Goal: Task Accomplishment & Management: Use online tool/utility

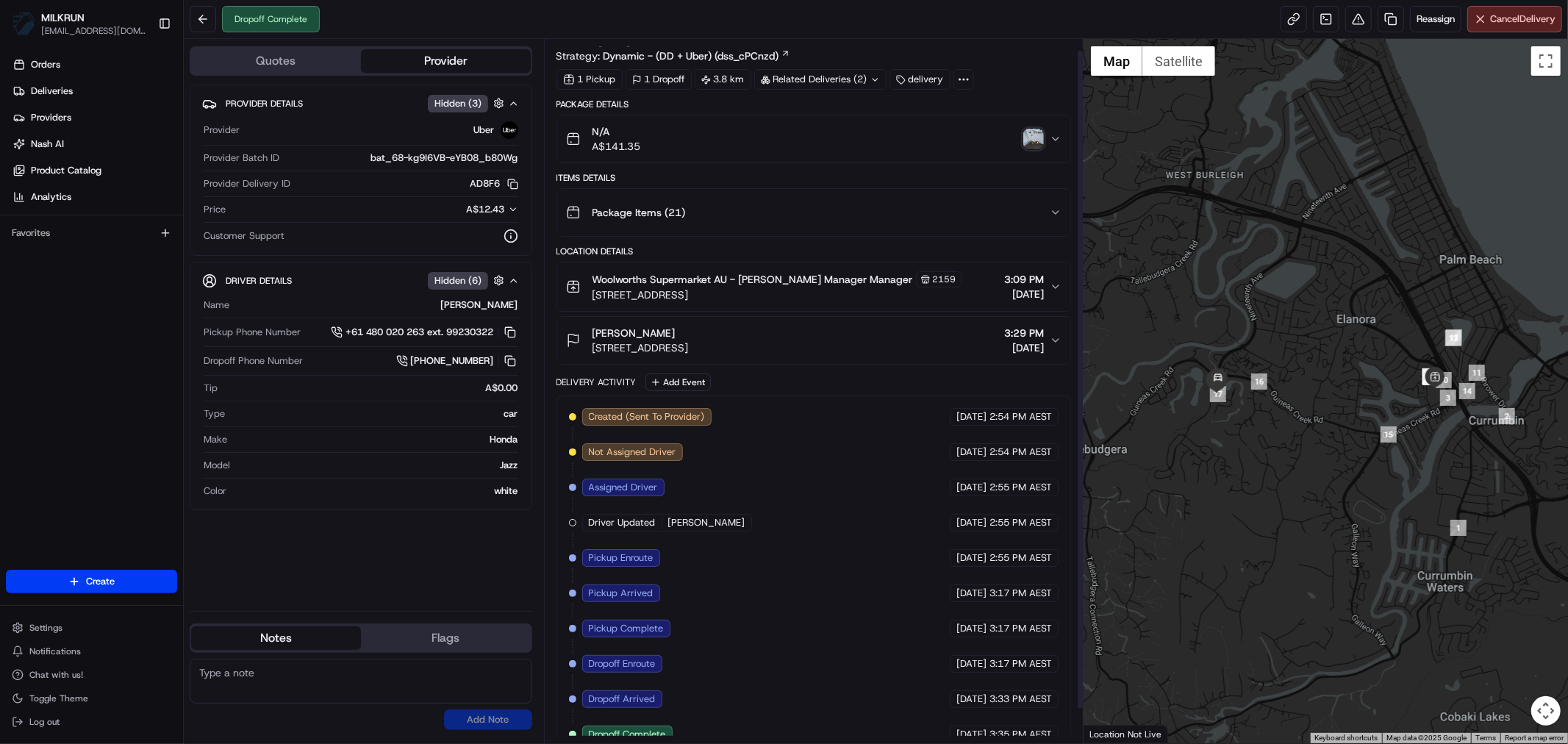
scroll to position [48, 0]
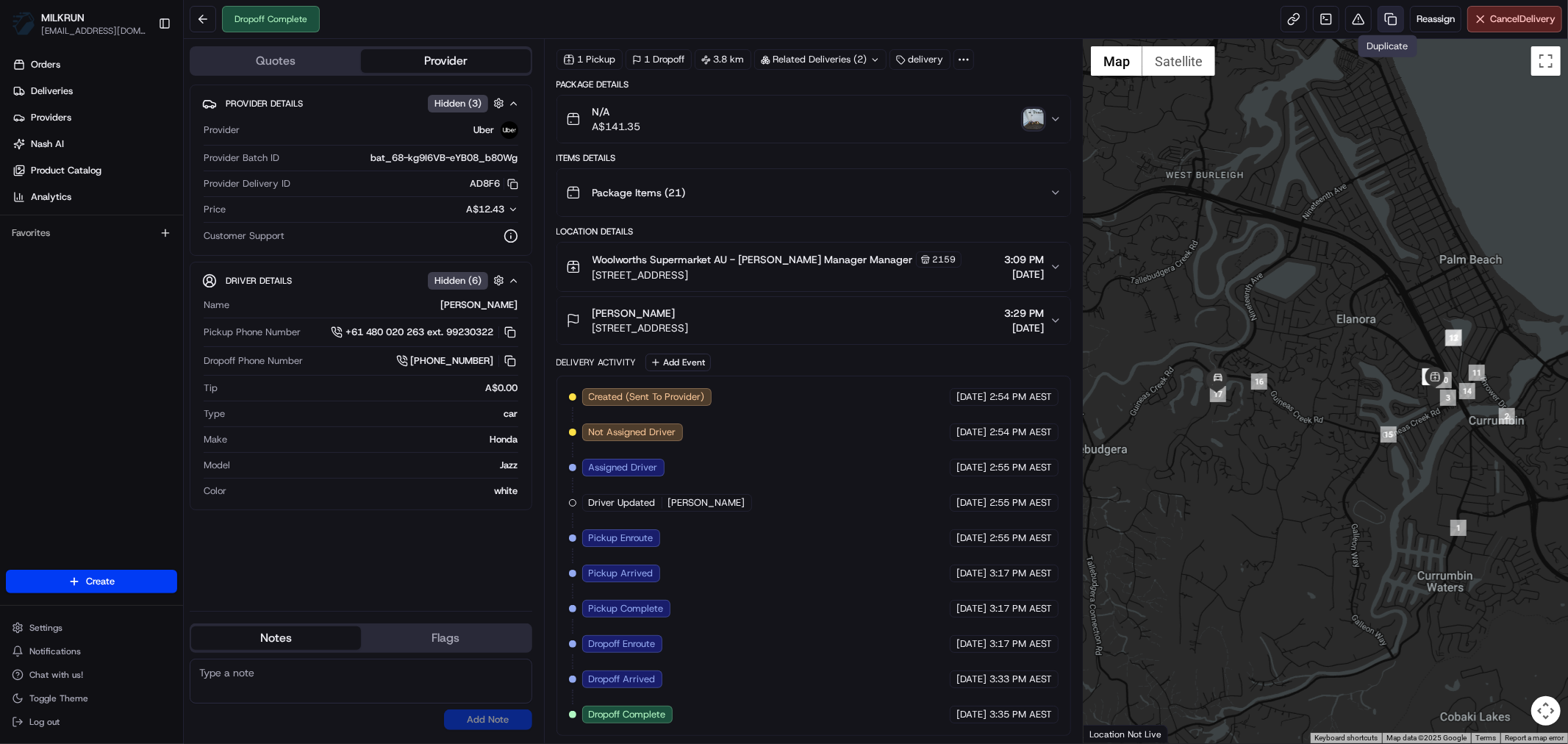
click at [1388, 15] on link at bounding box center [1391, 19] width 27 height 27
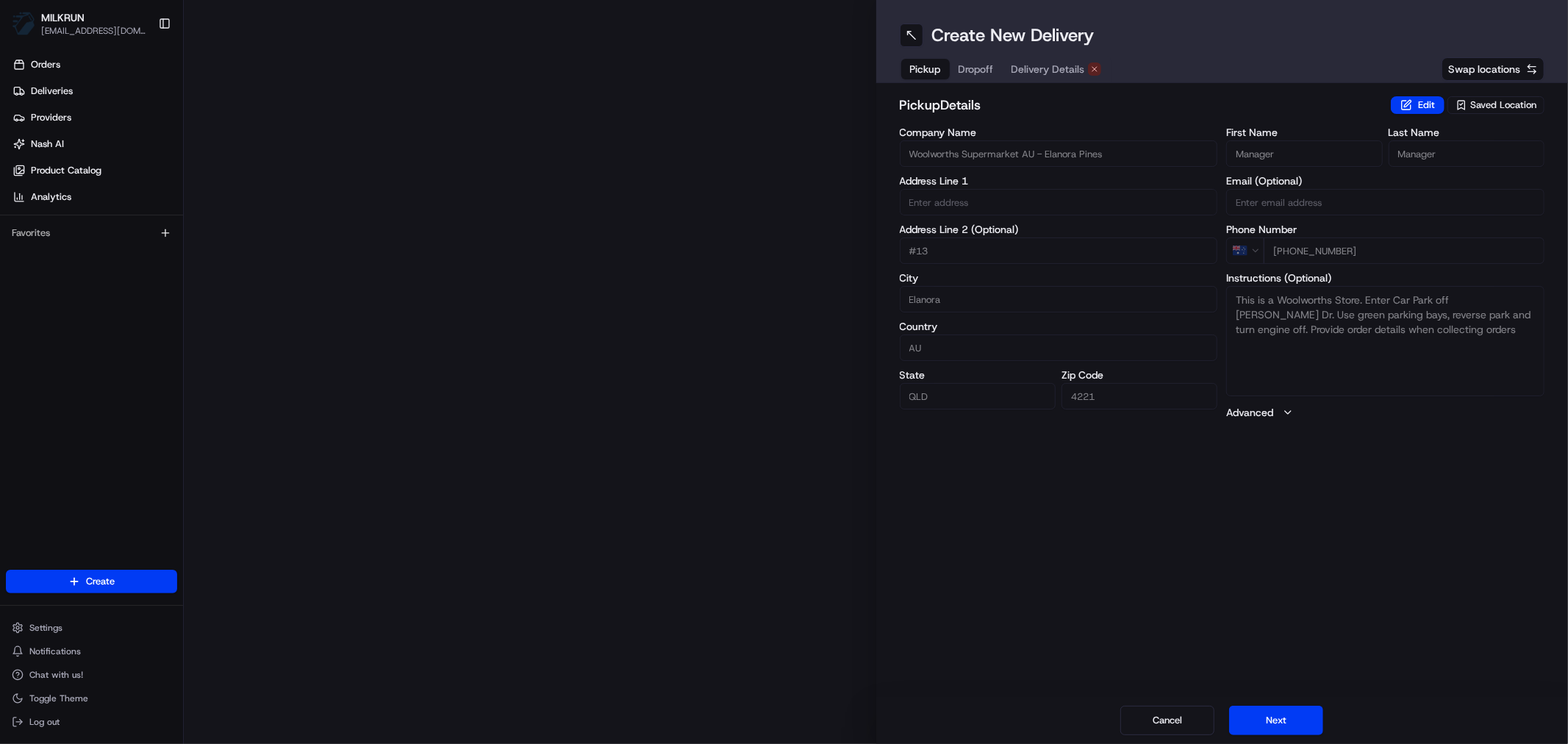
type input "[STREET_ADDRESS]"
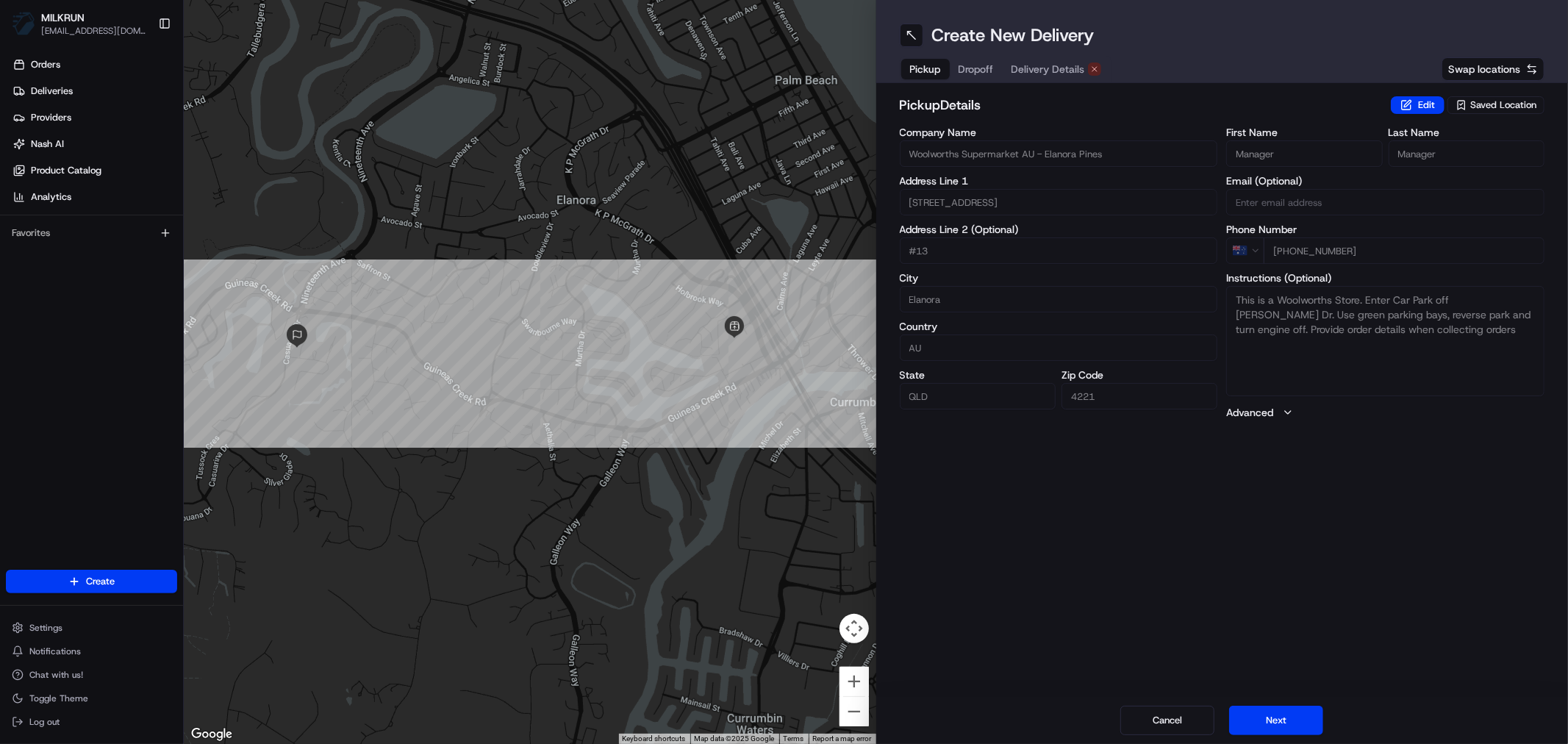
click at [1053, 63] on span "Delivery Details" at bounding box center [1048, 69] width 74 height 15
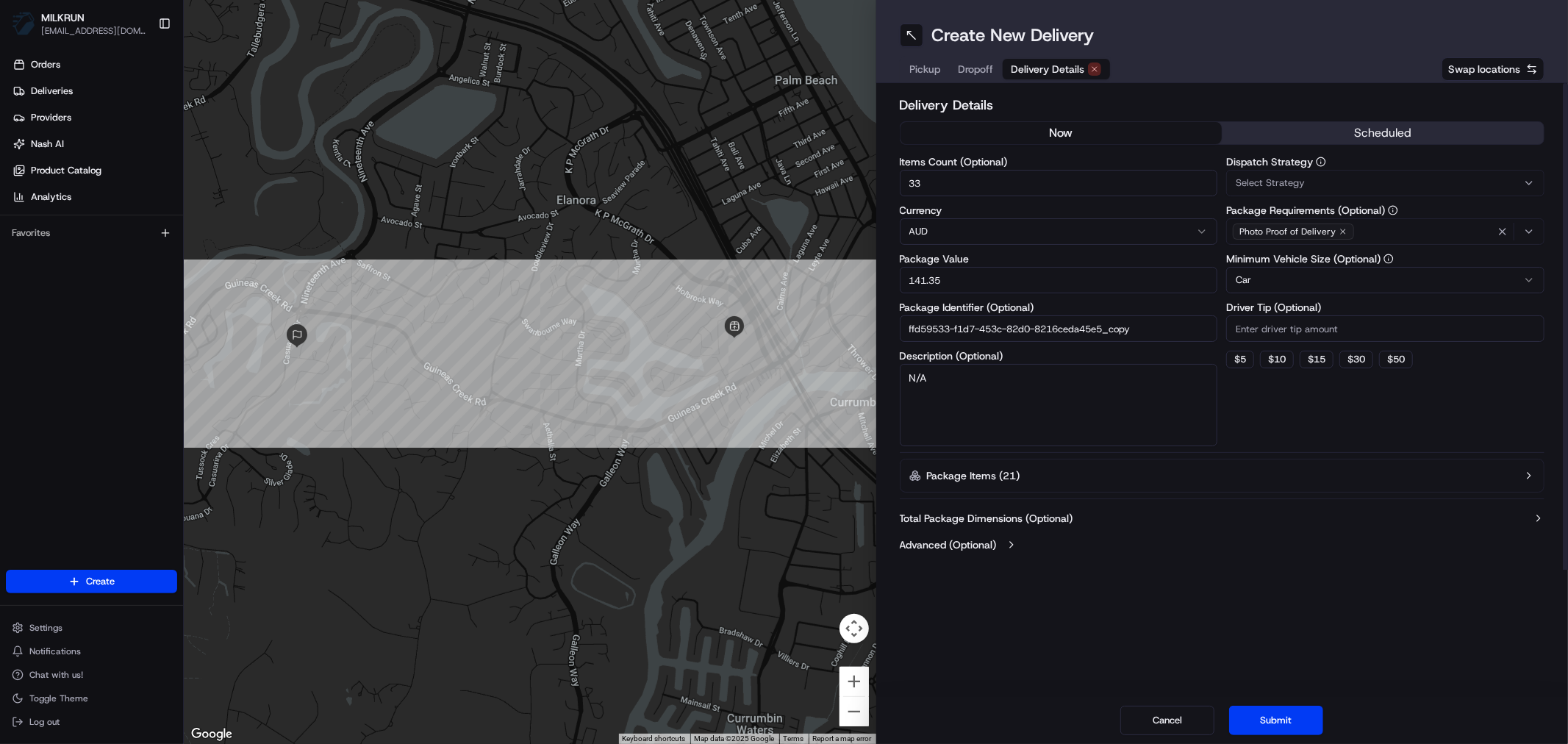
click at [1053, 124] on button "now" at bounding box center [1062, 133] width 322 height 22
click at [1268, 717] on button "Submit" at bounding box center [1276, 721] width 94 height 29
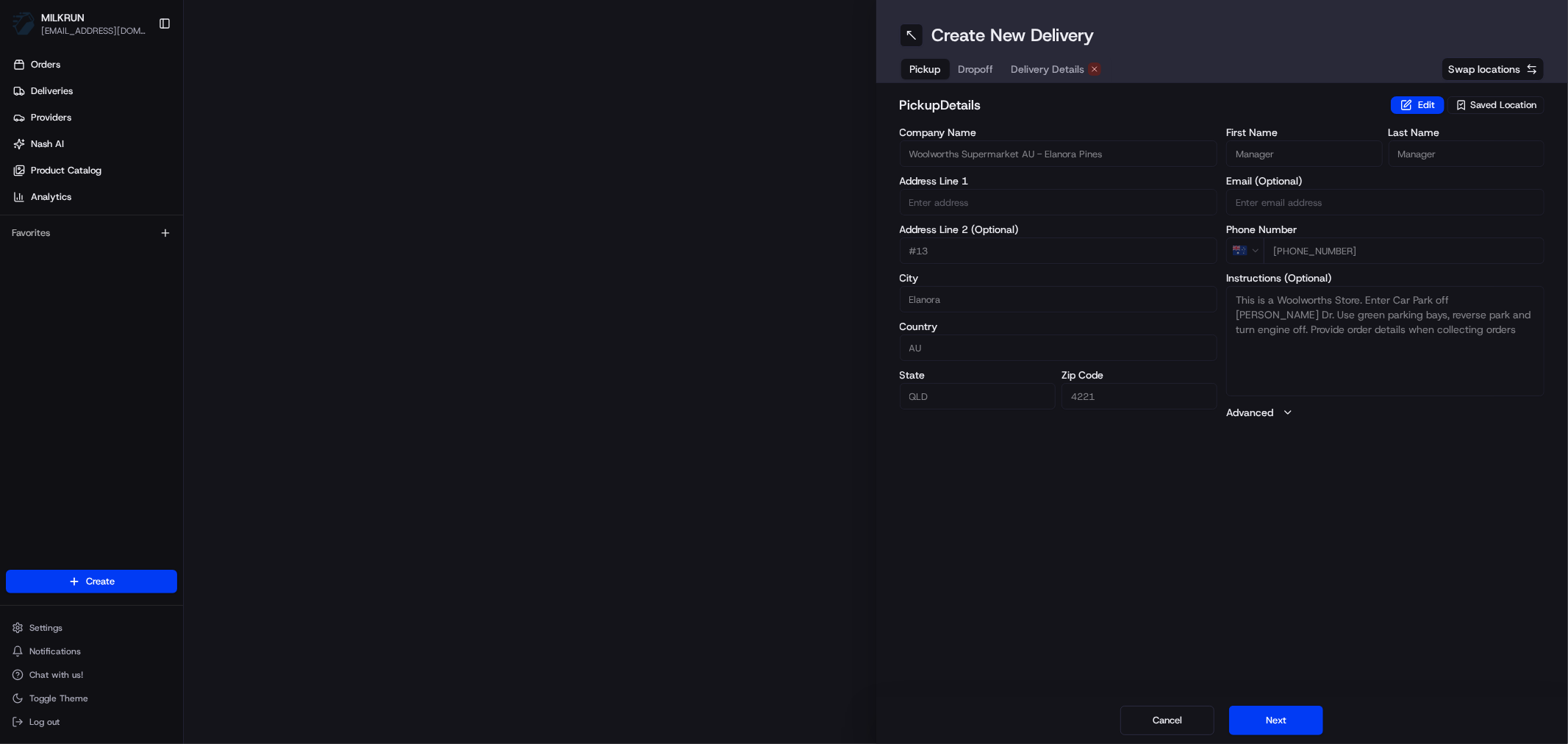
type input "31 Guineas Creek Road"
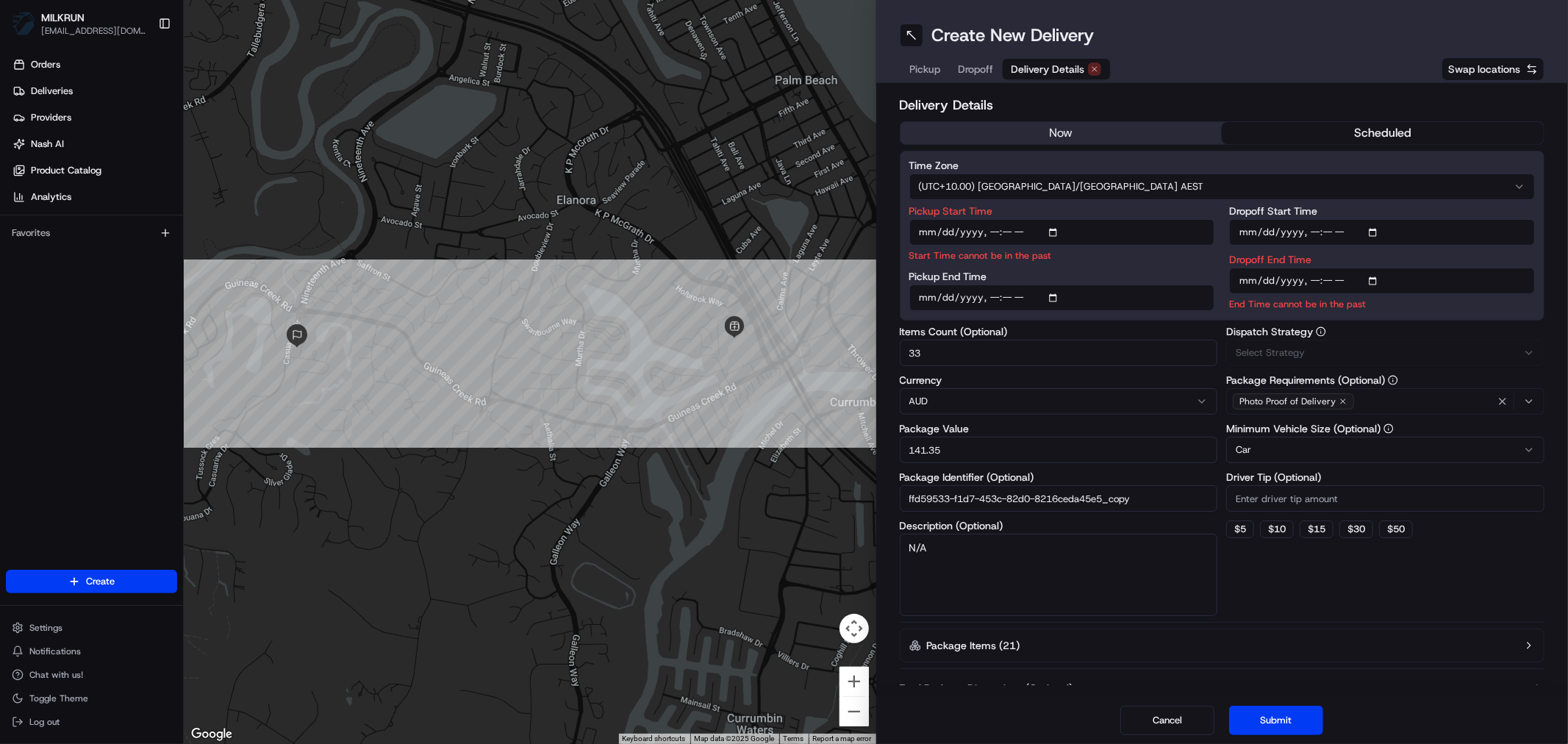
click at [1040, 66] on span "Delivery Details" at bounding box center [1048, 69] width 74 height 15
click at [1029, 137] on button "now" at bounding box center [1062, 133] width 322 height 22
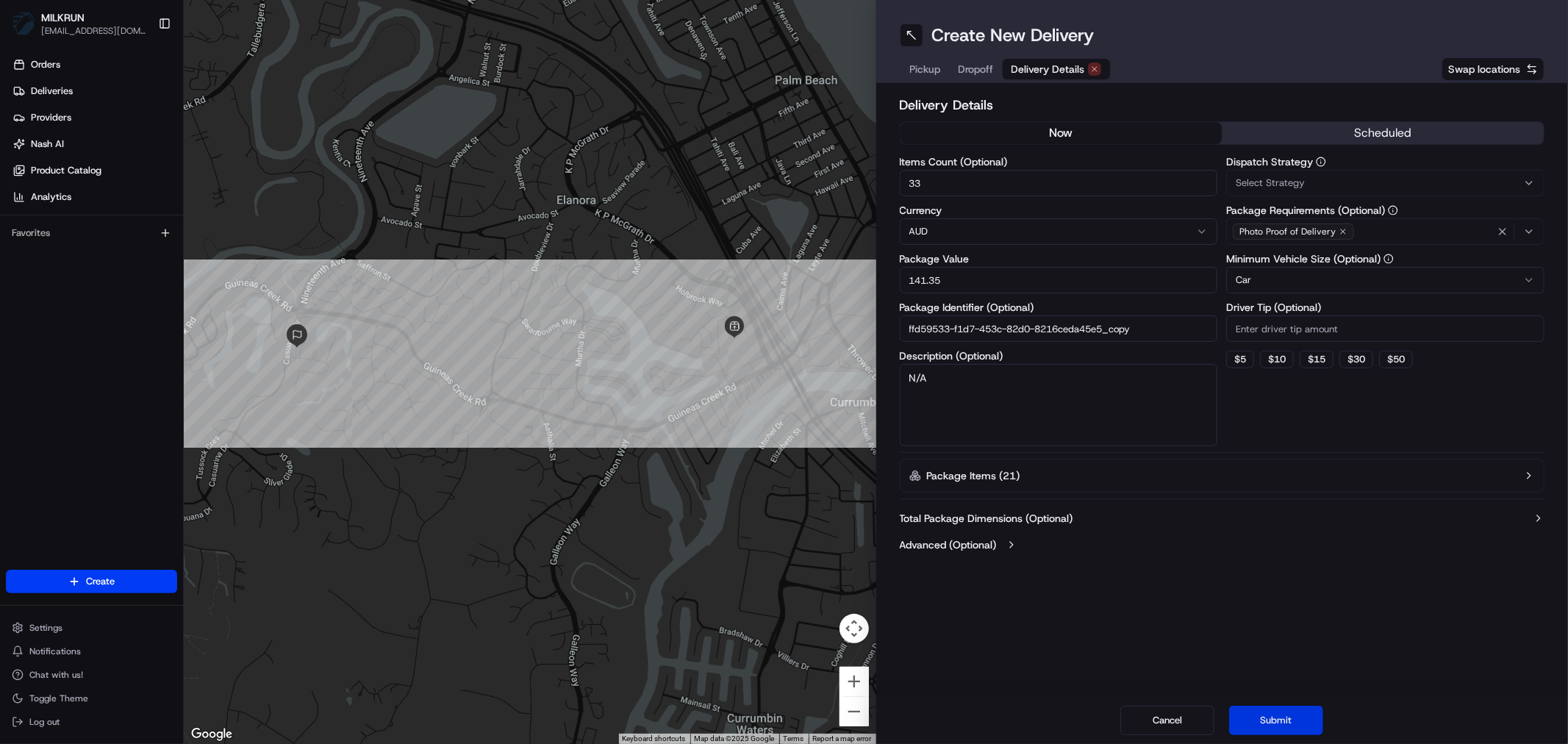
click at [1273, 732] on button "Submit" at bounding box center [1276, 721] width 94 height 29
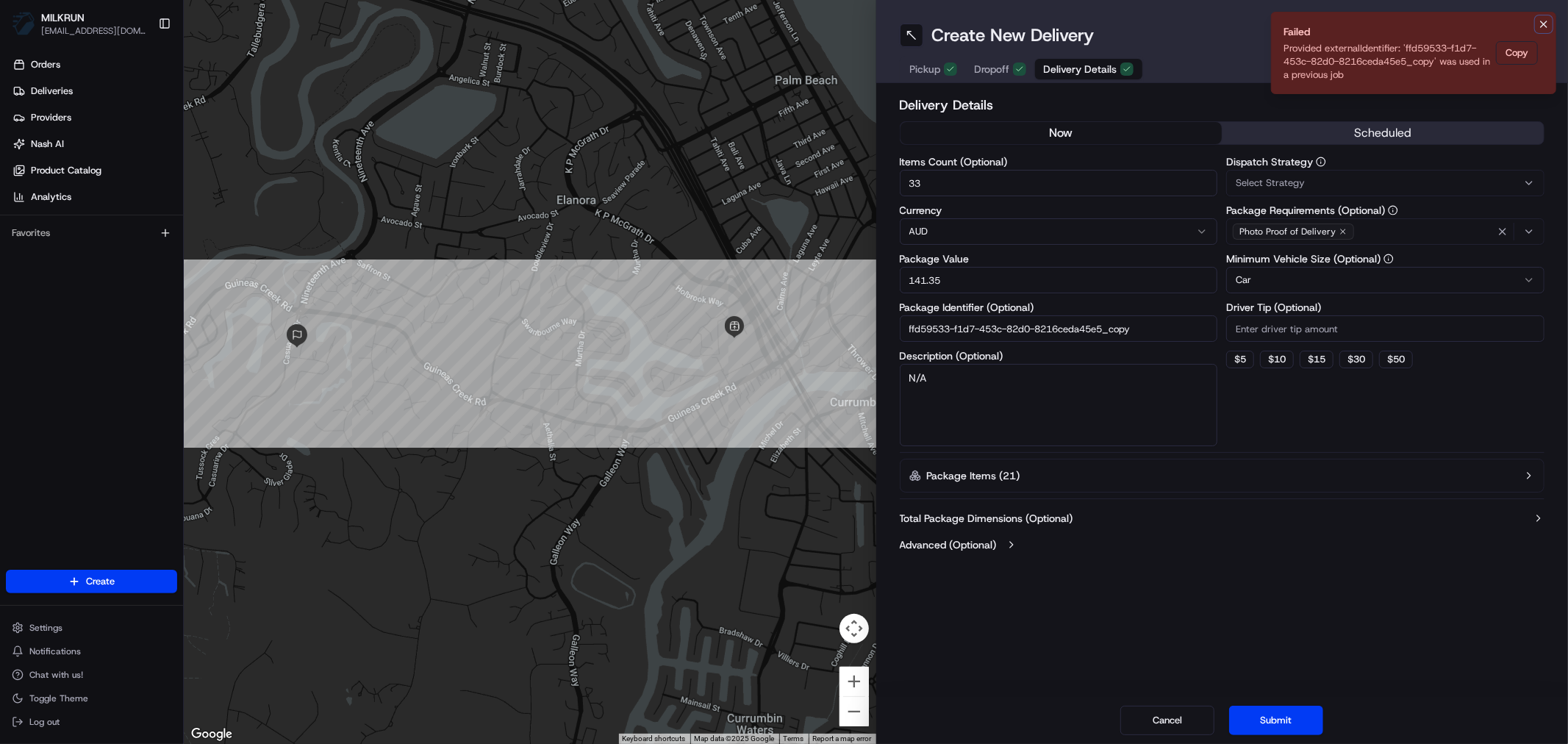
click at [1540, 27] on icon "Notifications (F8)" at bounding box center [1544, 24] width 12 height 12
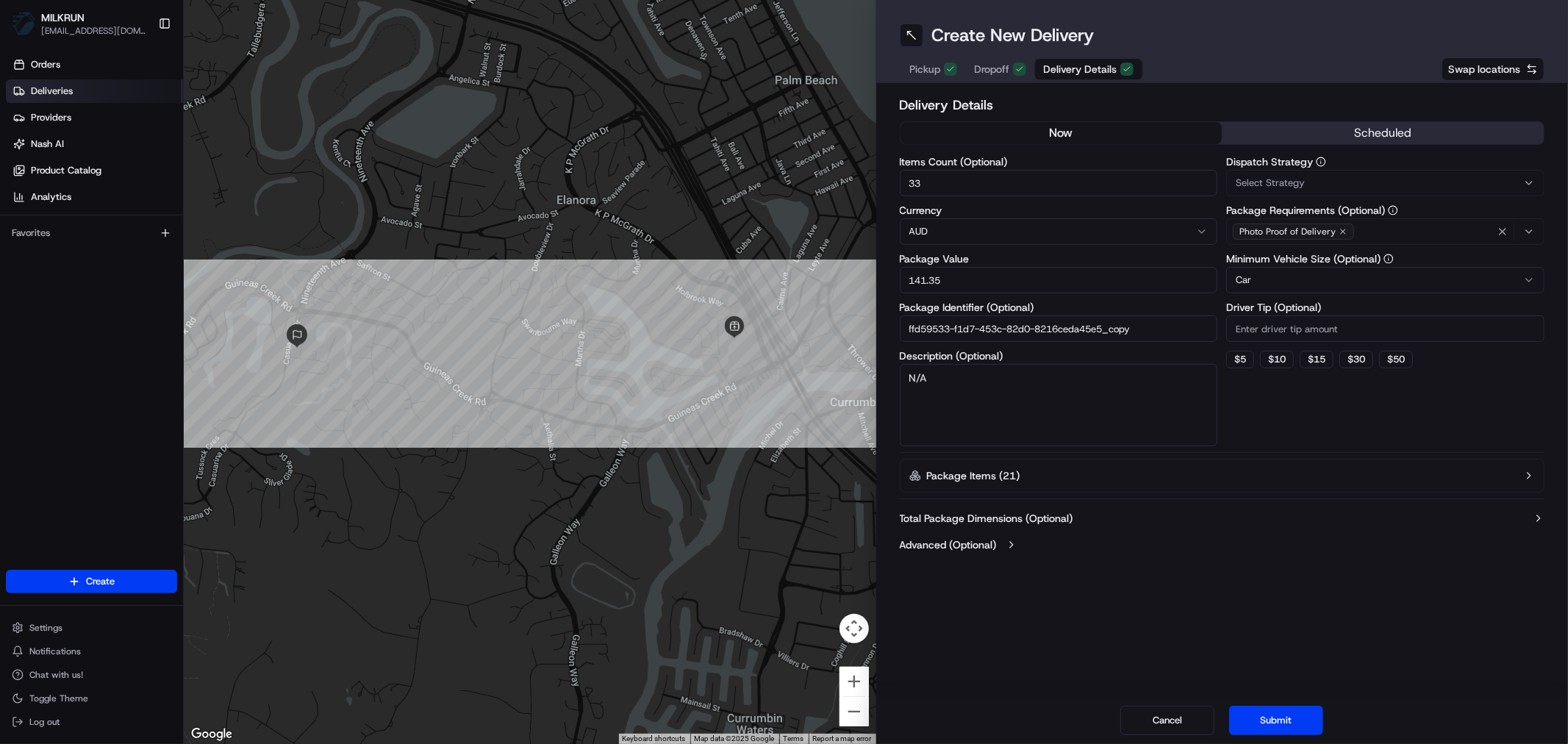
click at [83, 84] on link "Deliveries" at bounding box center [94, 91] width 177 height 23
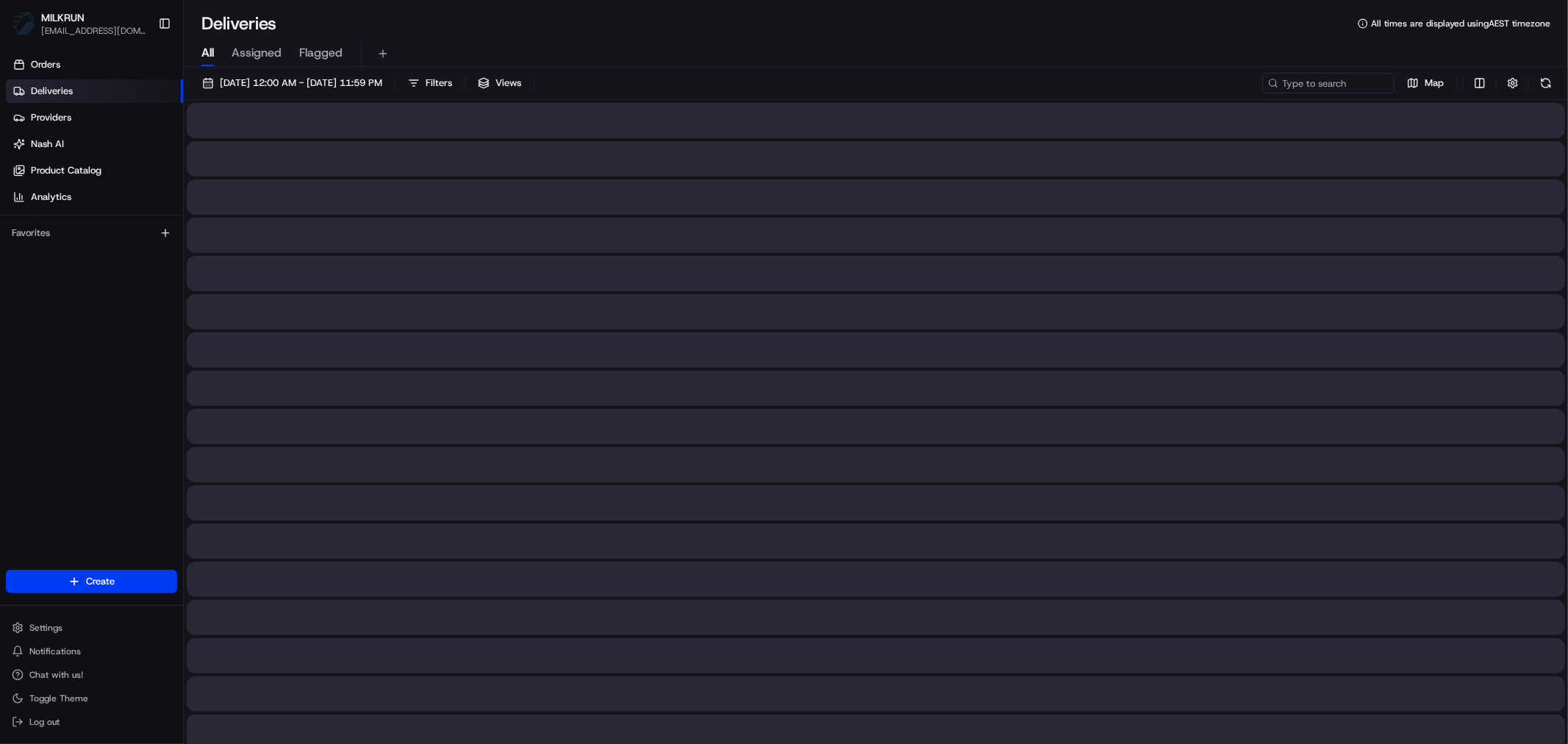
drag, startPoint x: 210, startPoint y: 56, endPoint x: 206, endPoint y: 48, distance: 8.9
click at [210, 56] on span "All" at bounding box center [207, 53] width 12 height 18
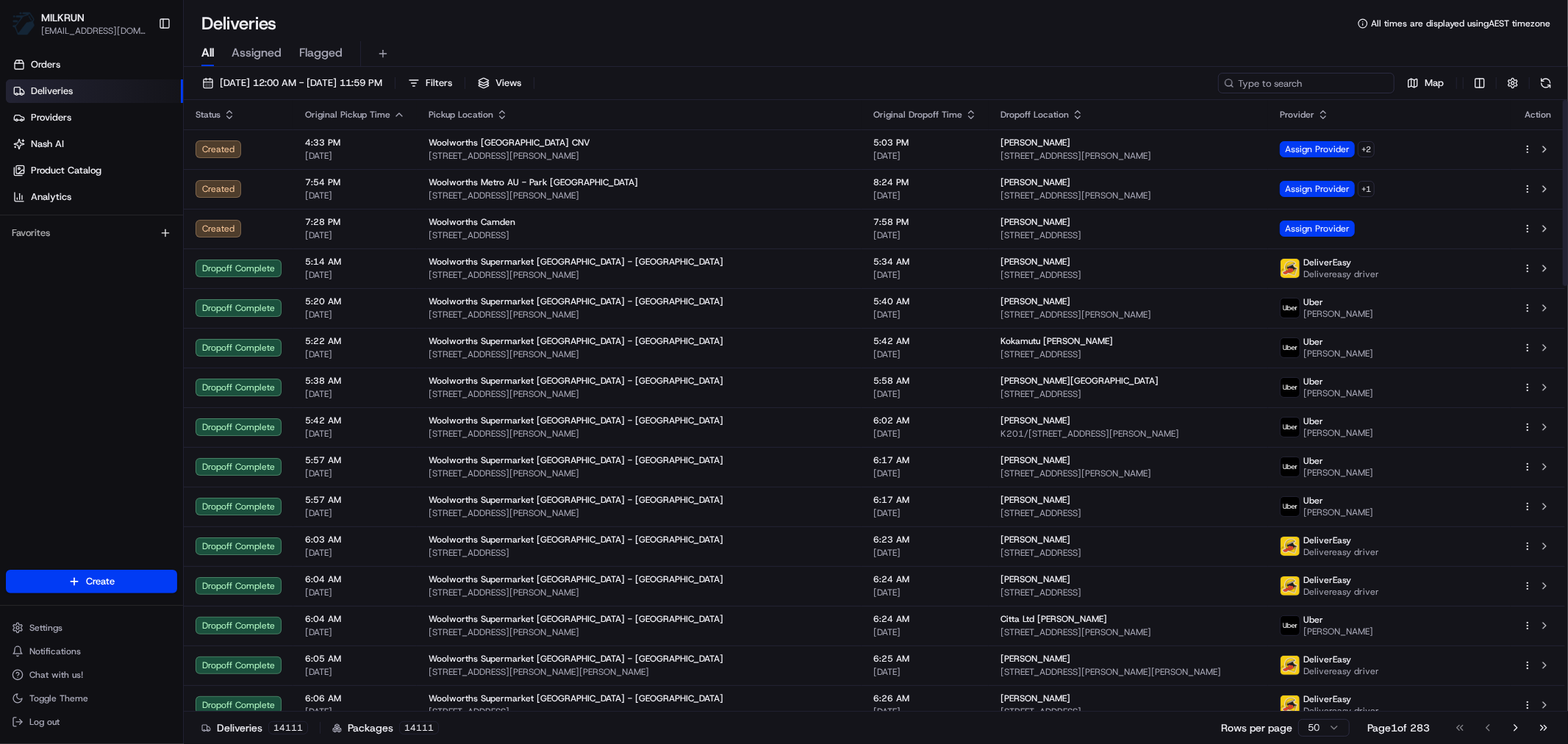
click at [1304, 75] on input at bounding box center [1307, 83] width 176 height 20
paste input "Christa Menyweather"
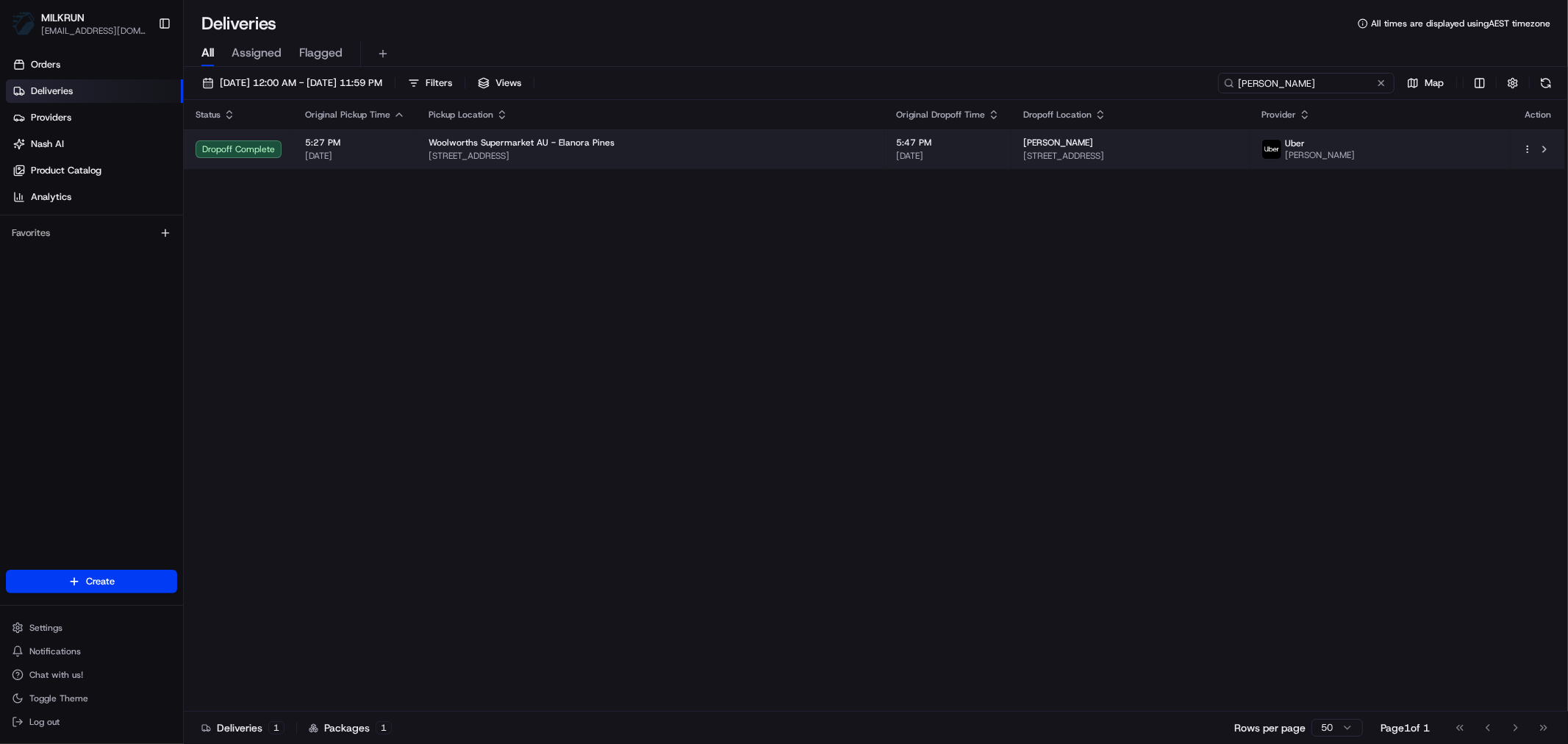
type input "Christa Menyweather"
click at [741, 148] on div "Woolworths Supermarket AU - Elanora Pines" at bounding box center [650, 142] width 444 height 12
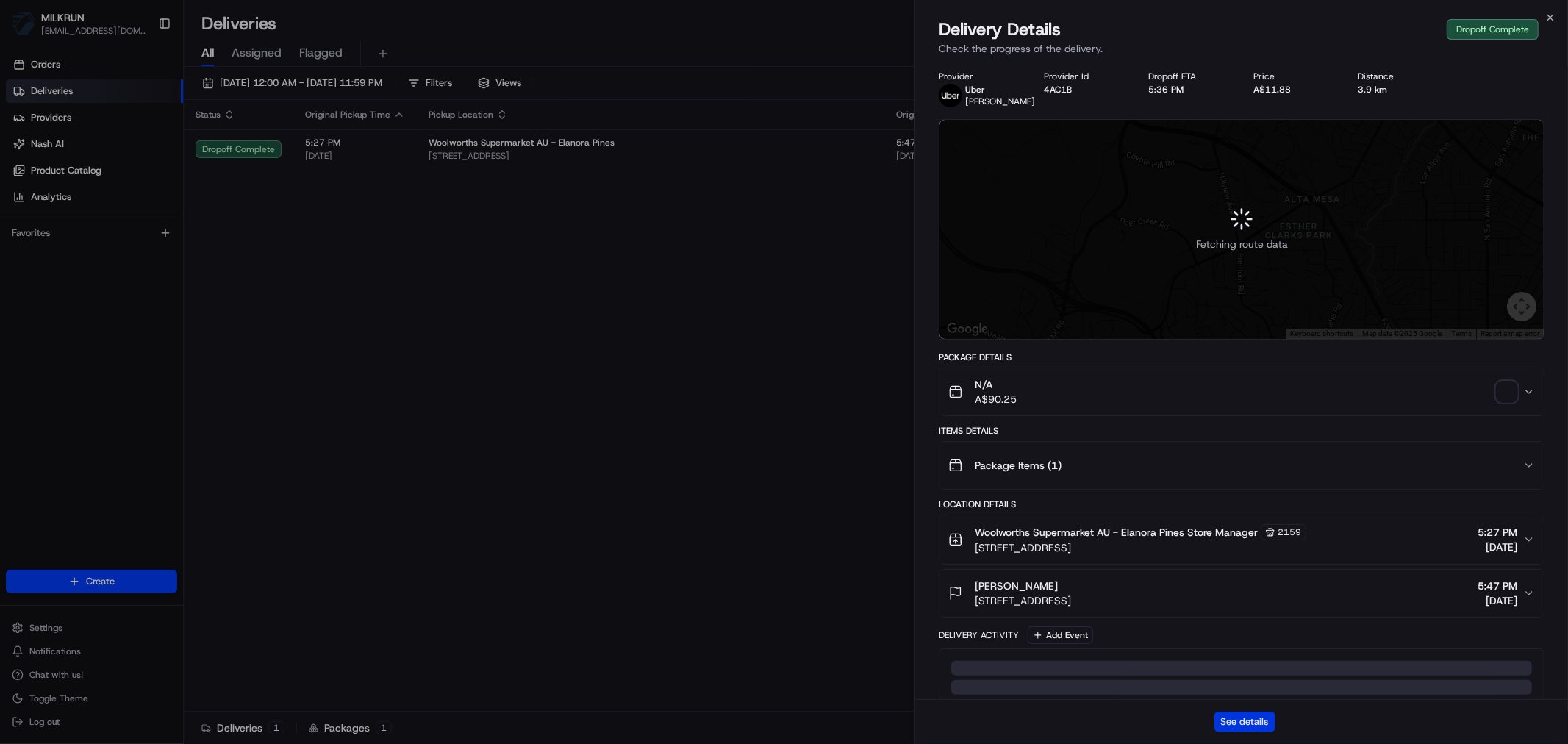
click at [1226, 714] on button "See details" at bounding box center [1244, 721] width 61 height 20
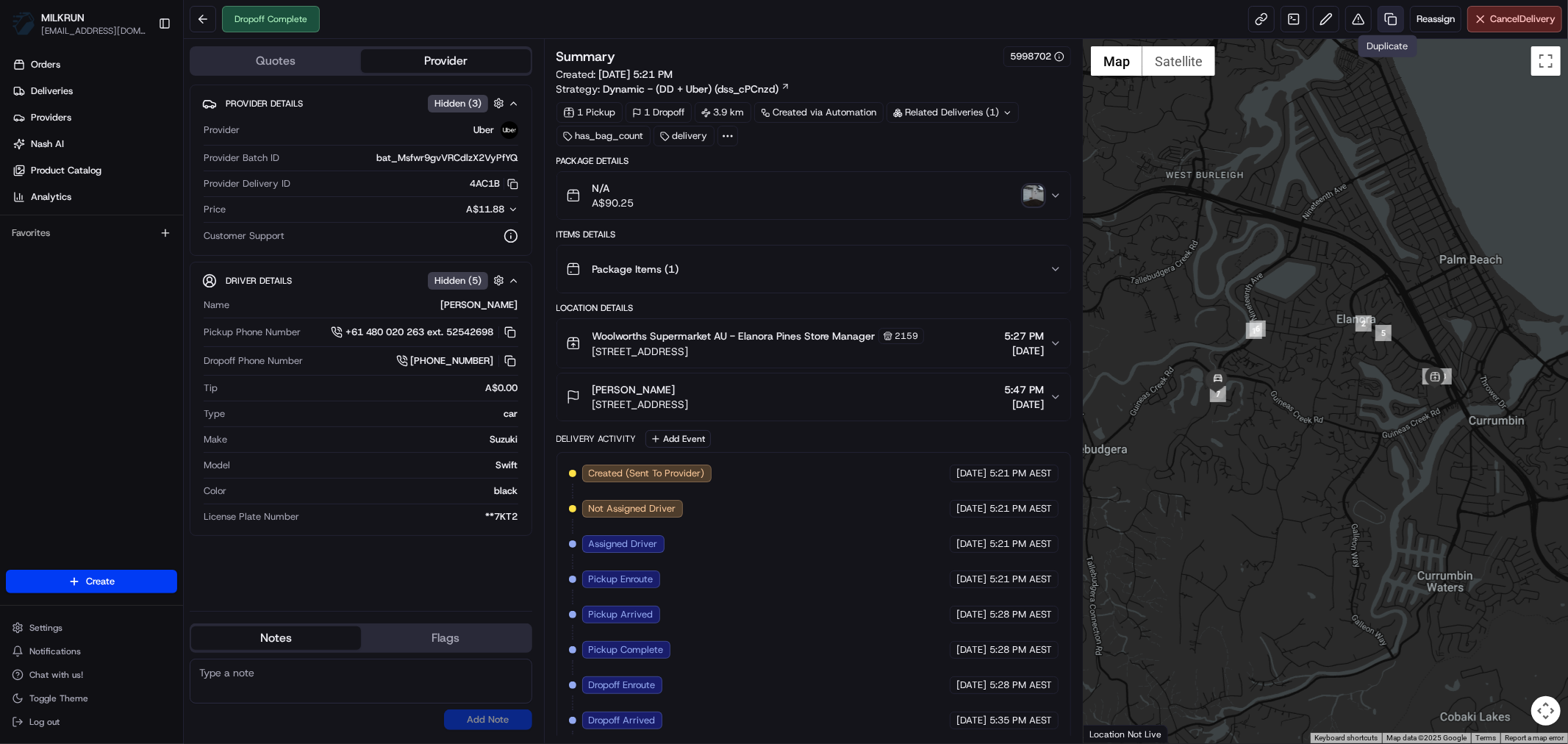
click at [1388, 18] on link at bounding box center [1391, 19] width 27 height 27
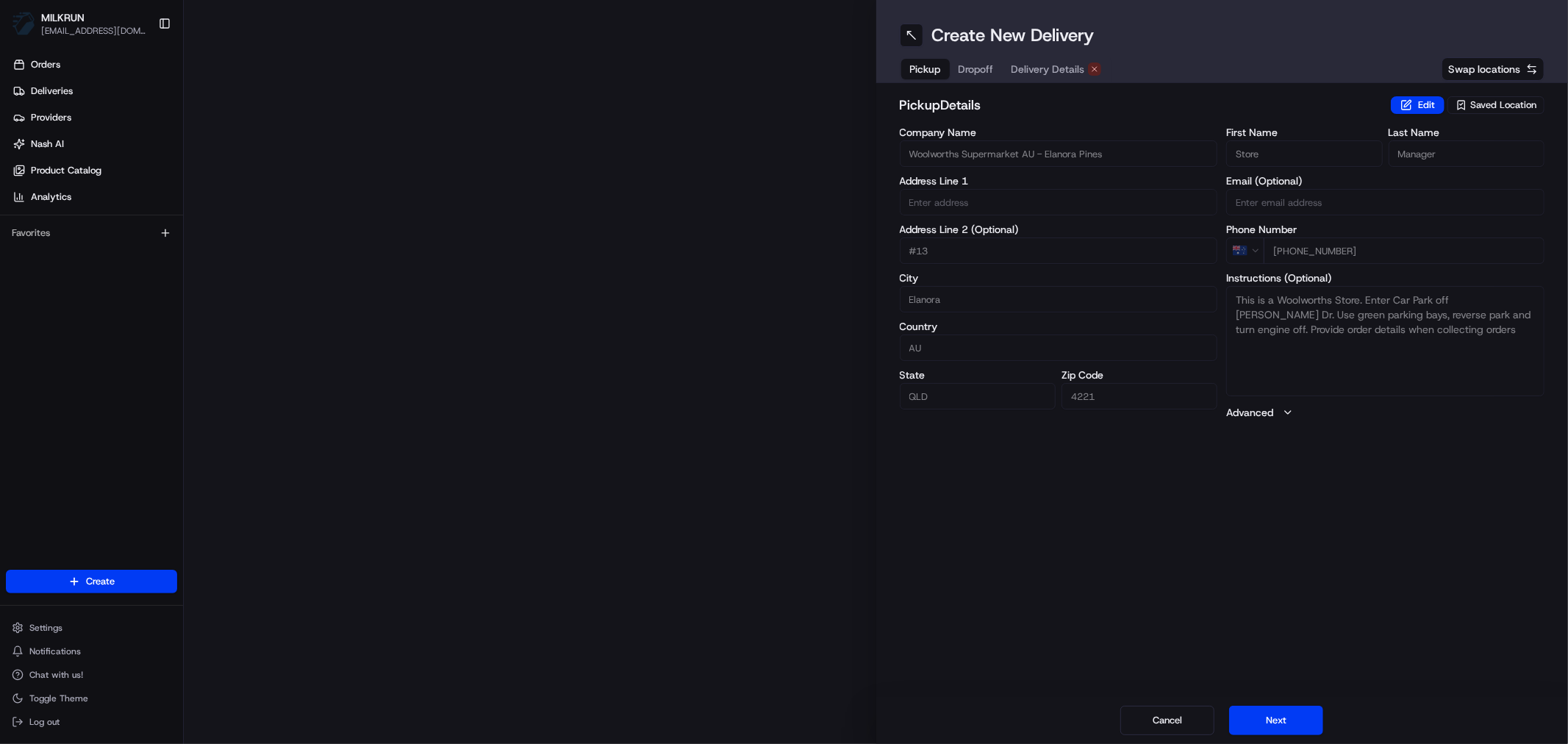
type input "[STREET_ADDRESS]"
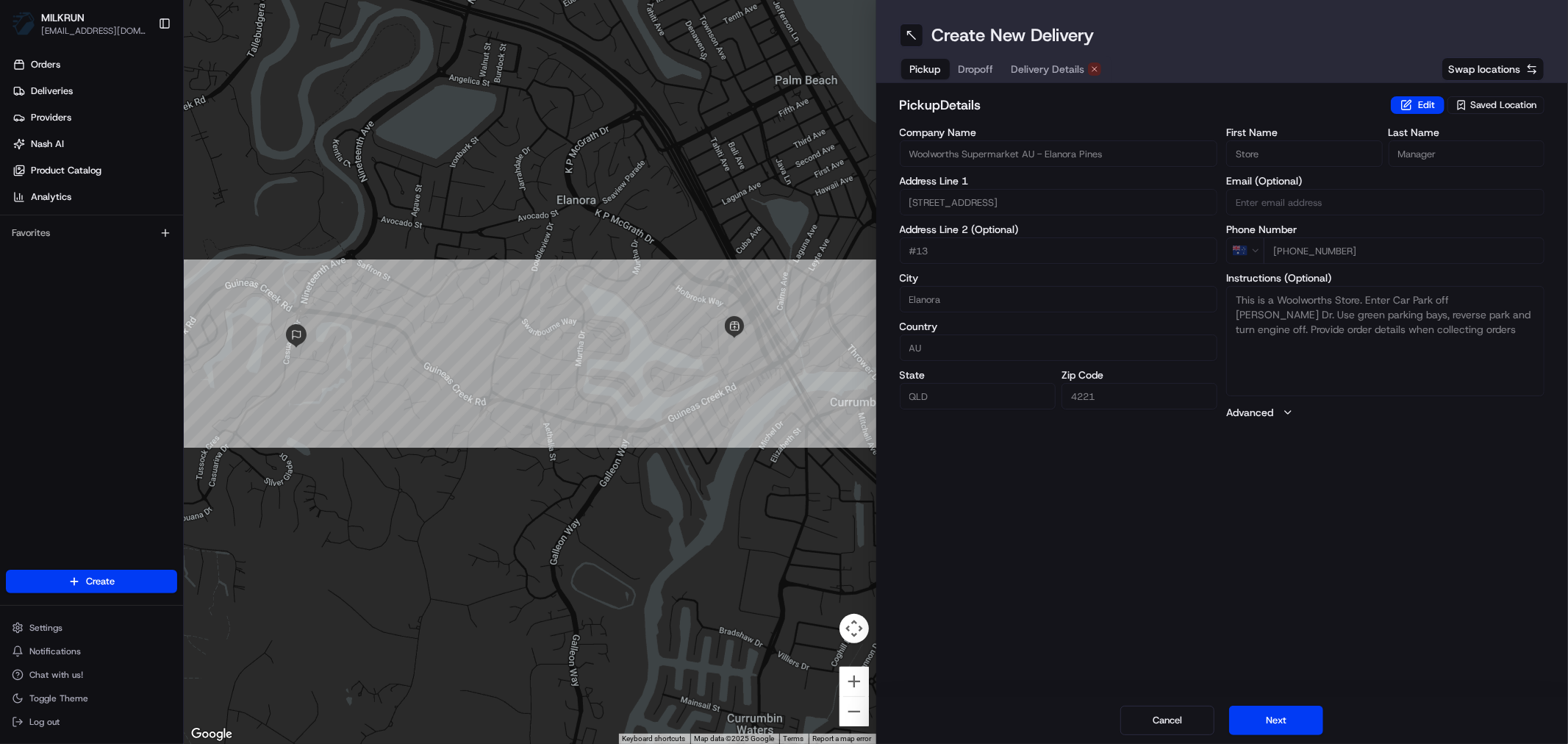
click at [1053, 67] on span "Delivery Details" at bounding box center [1048, 69] width 74 height 15
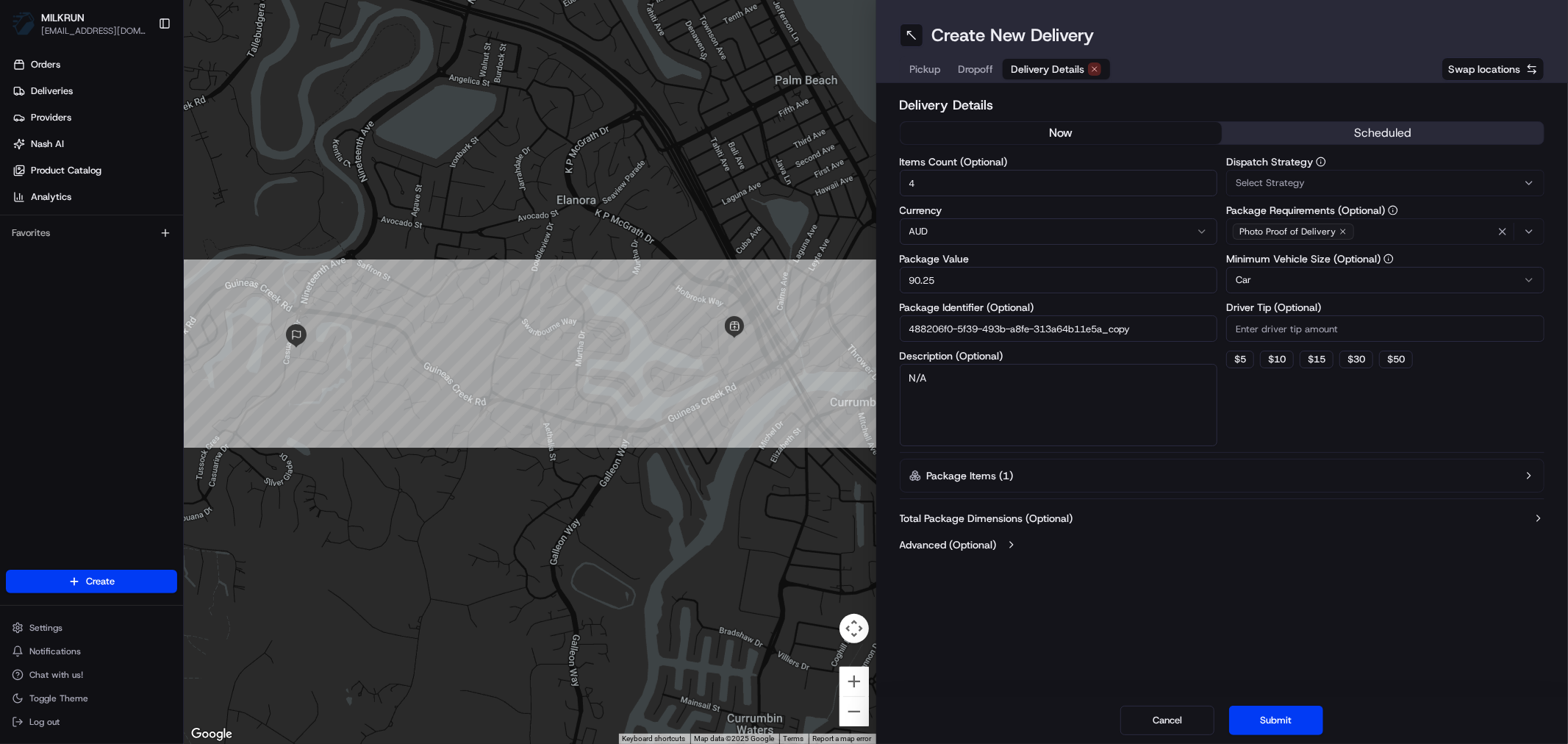
click at [1029, 128] on button "now" at bounding box center [1062, 133] width 322 height 22
click at [1063, 130] on button "now" at bounding box center [1062, 133] width 322 height 22
click at [1280, 714] on button "Submit" at bounding box center [1276, 721] width 94 height 29
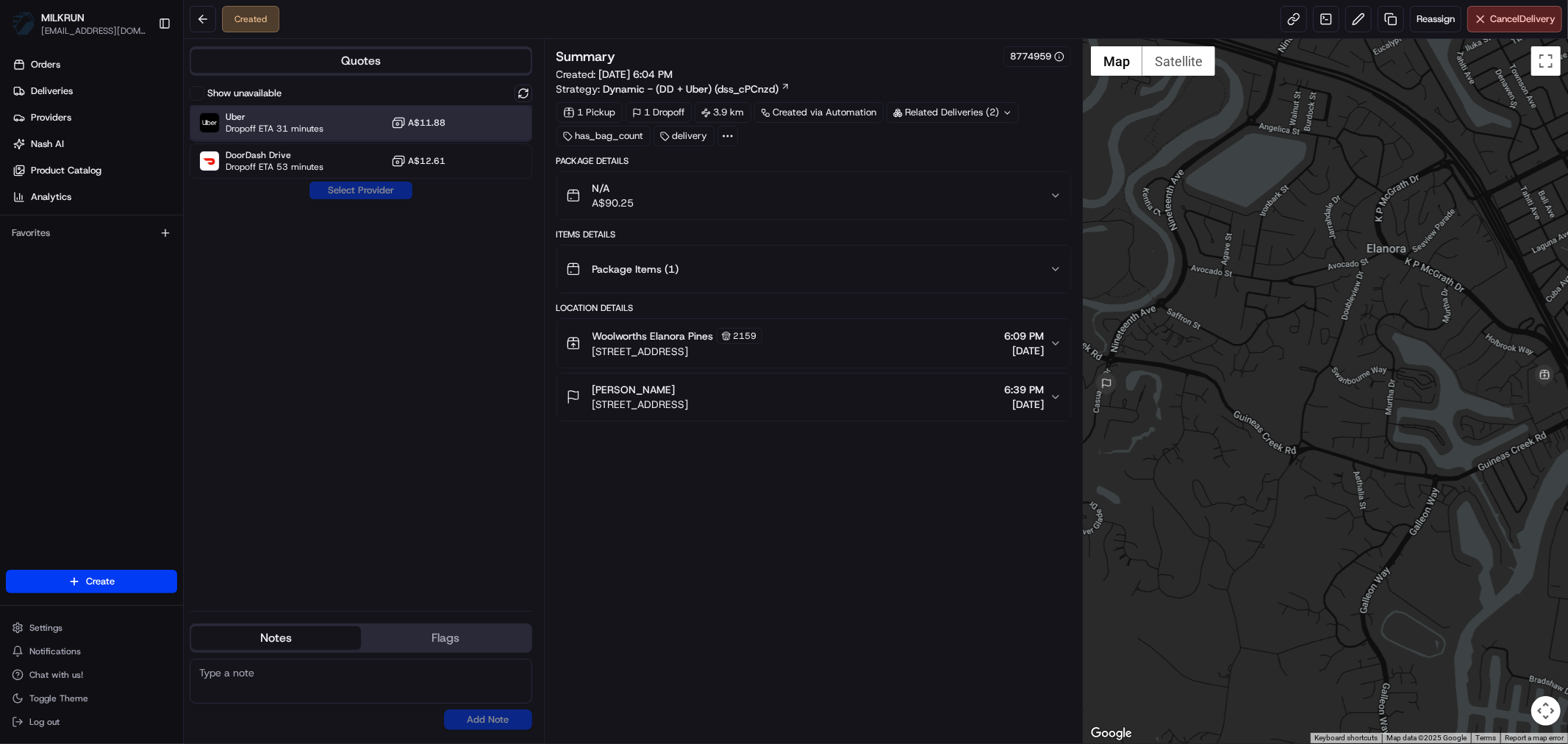
click at [355, 123] on div "Uber Dropoff ETA 31 minutes A$11.88" at bounding box center [360, 123] width 342 height 36
click at [356, 189] on button "Assign Provider" at bounding box center [360, 190] width 104 height 18
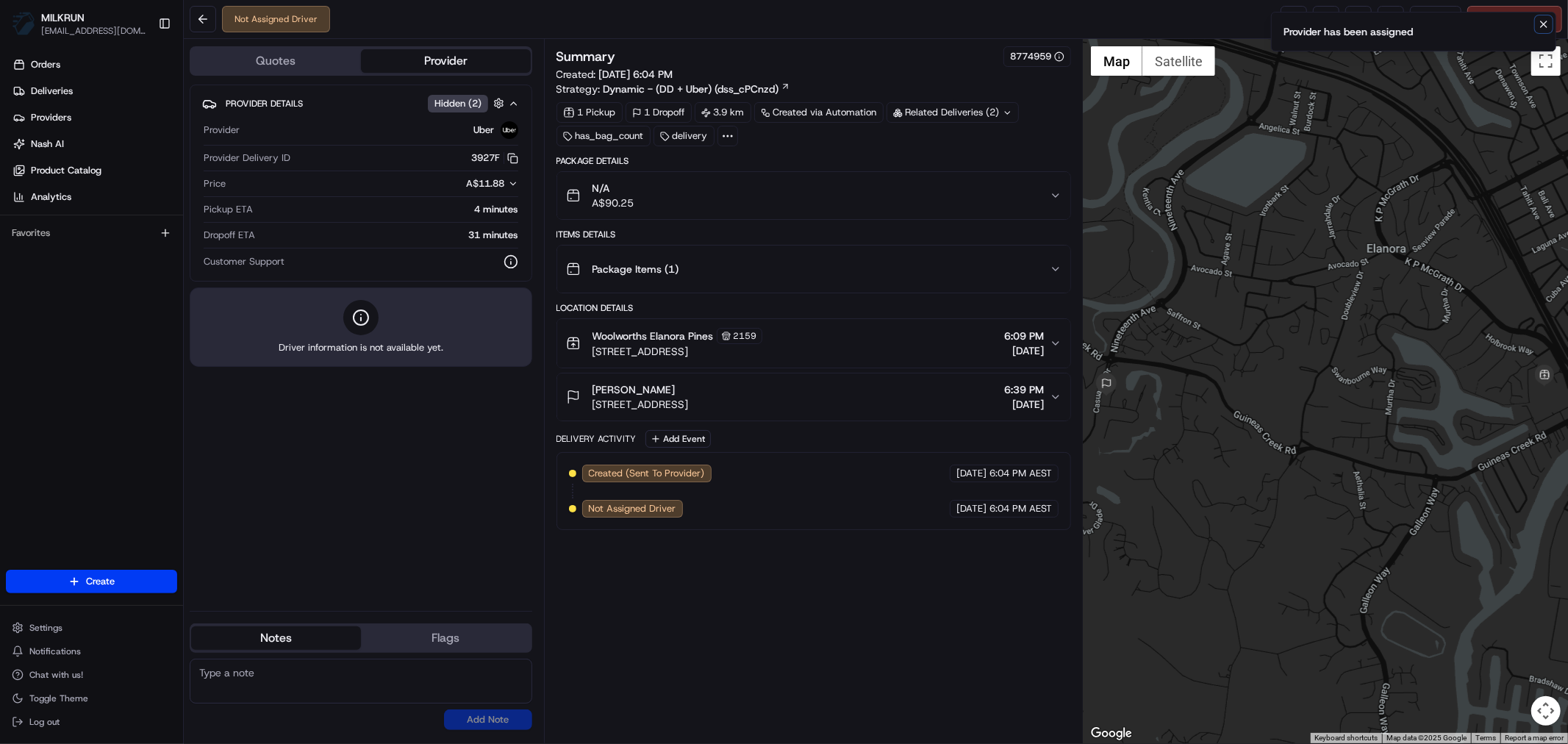
drag, startPoint x: 1544, startPoint y: 24, endPoint x: 1441, endPoint y: 57, distance: 108.2
click at [1542, 24] on icon "Notifications (F8)" at bounding box center [1544, 24] width 12 height 12
click at [1294, 13] on link at bounding box center [1294, 19] width 27 height 27
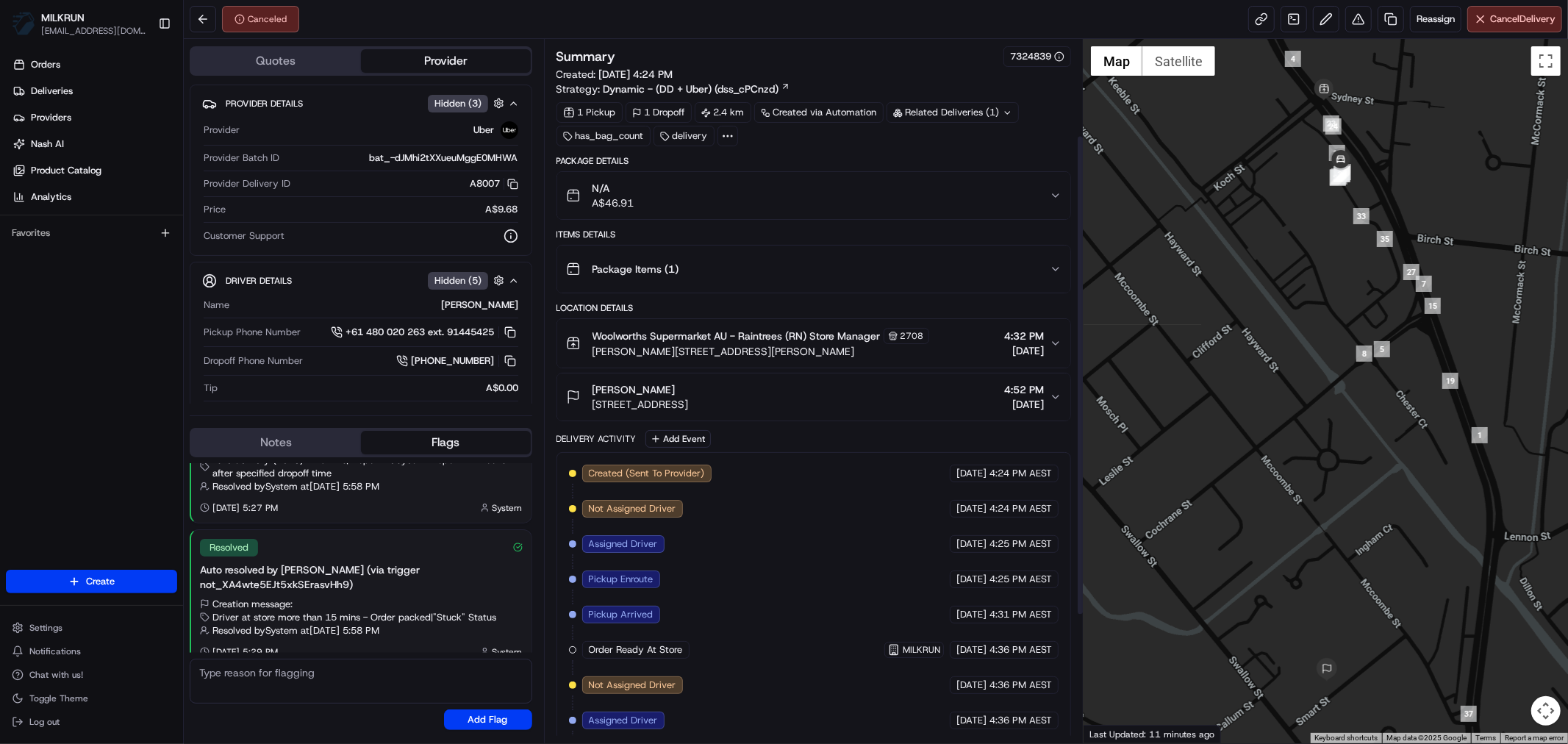
scroll to position [327, 0]
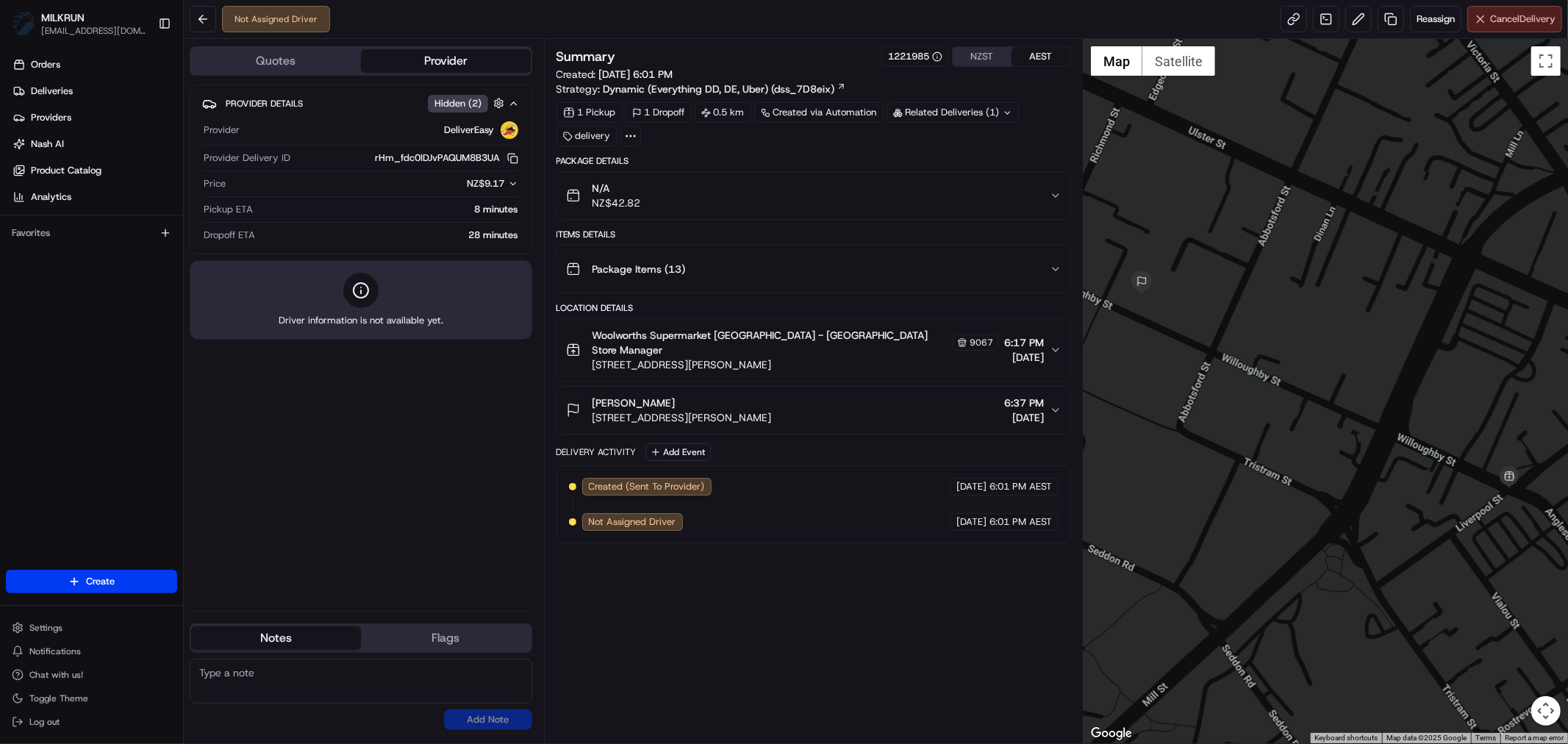
click at [1491, 22] on span "Cancel Delivery" at bounding box center [1523, 19] width 66 height 13
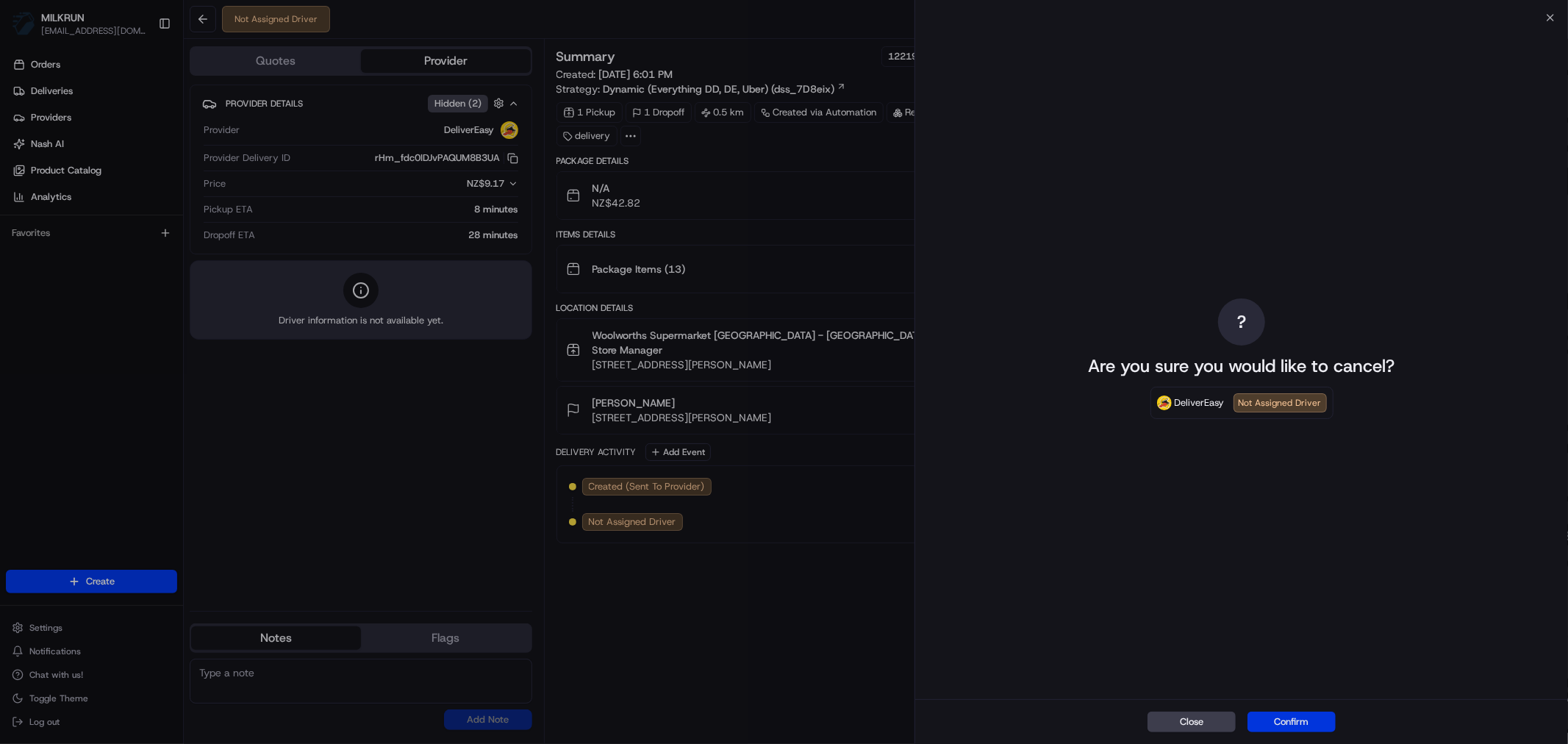
click at [1302, 718] on button "Confirm" at bounding box center [1291, 721] width 88 height 20
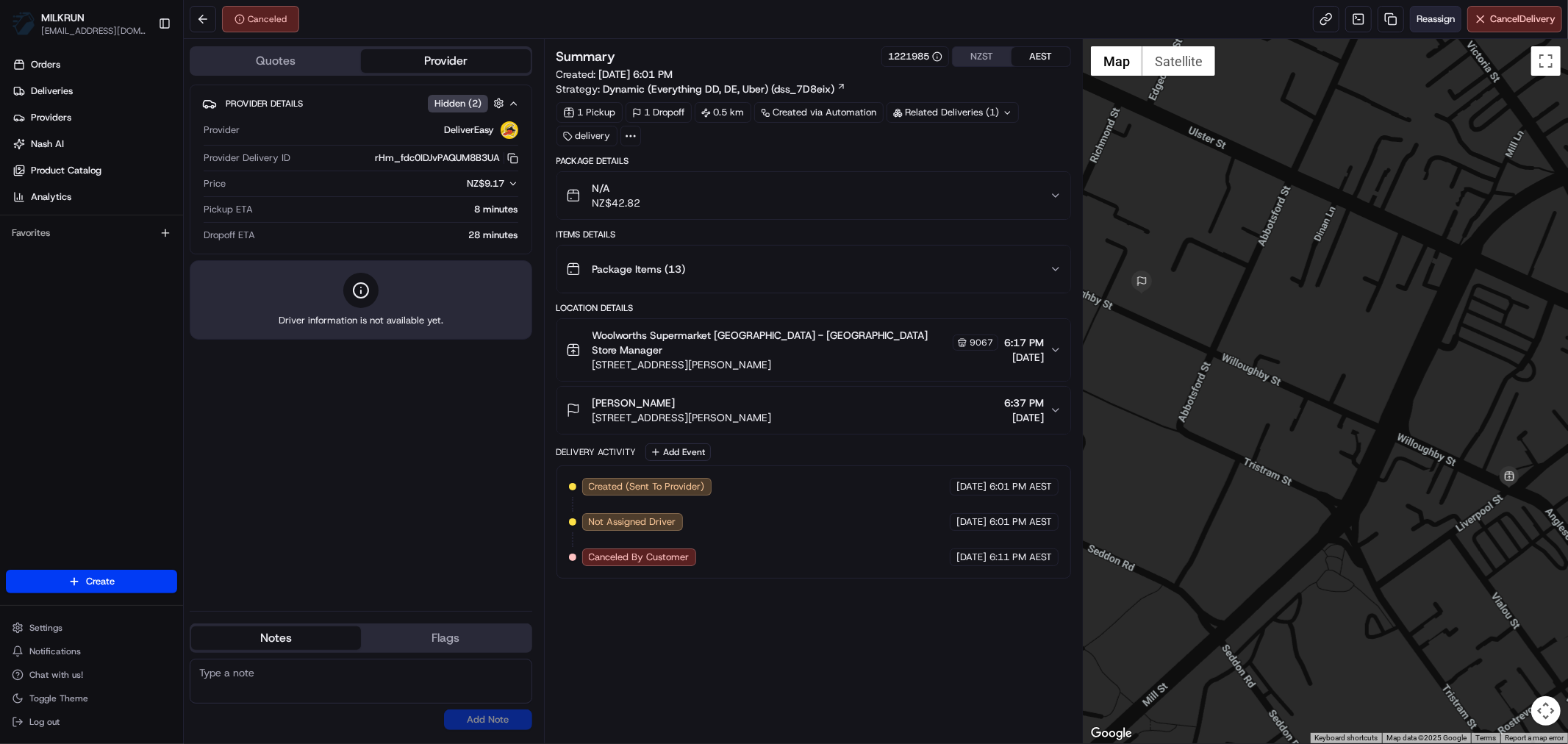
click at [1430, 8] on button "Reassign" at bounding box center [1436, 19] width 52 height 27
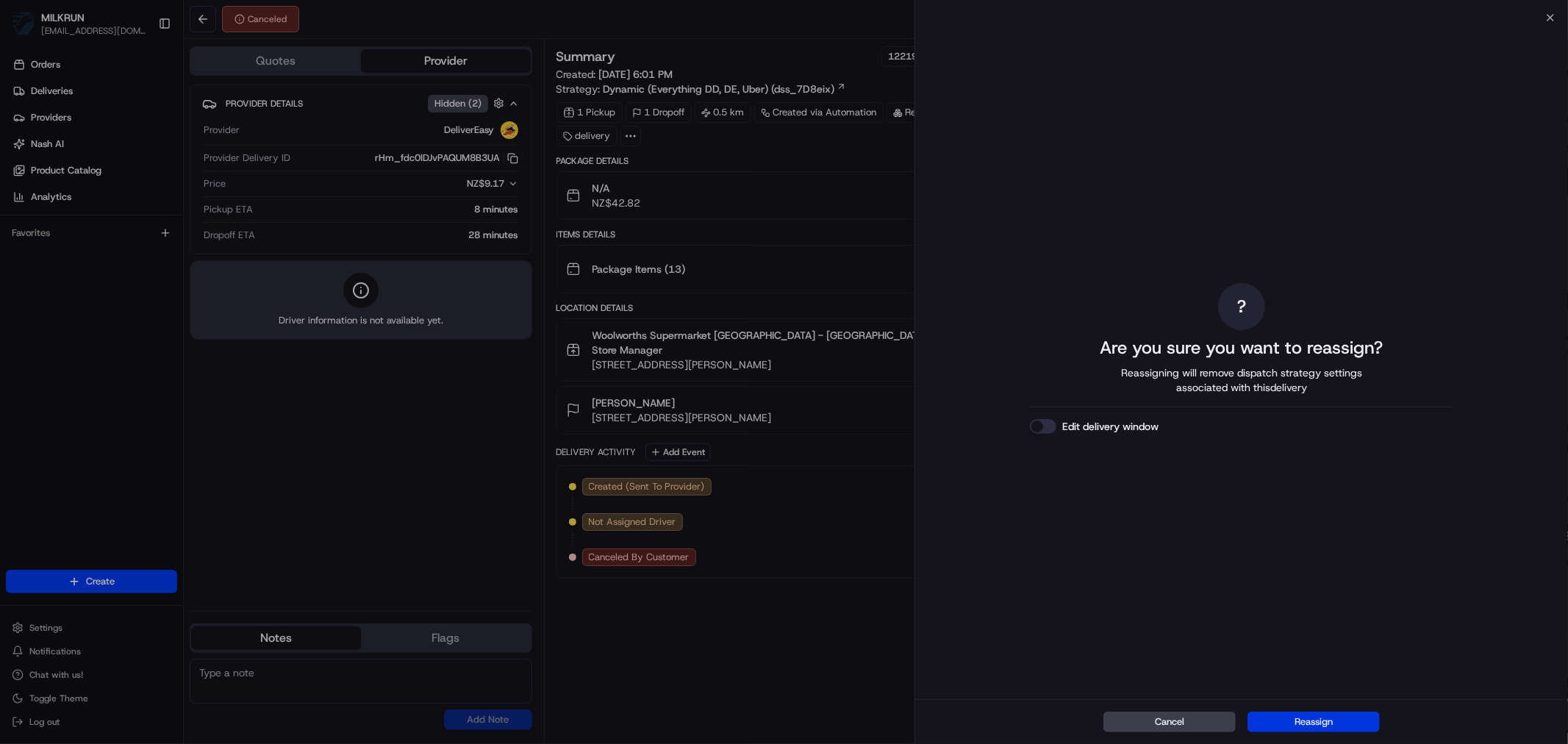
click at [1303, 724] on button "Reassign" at bounding box center [1313, 721] width 132 height 20
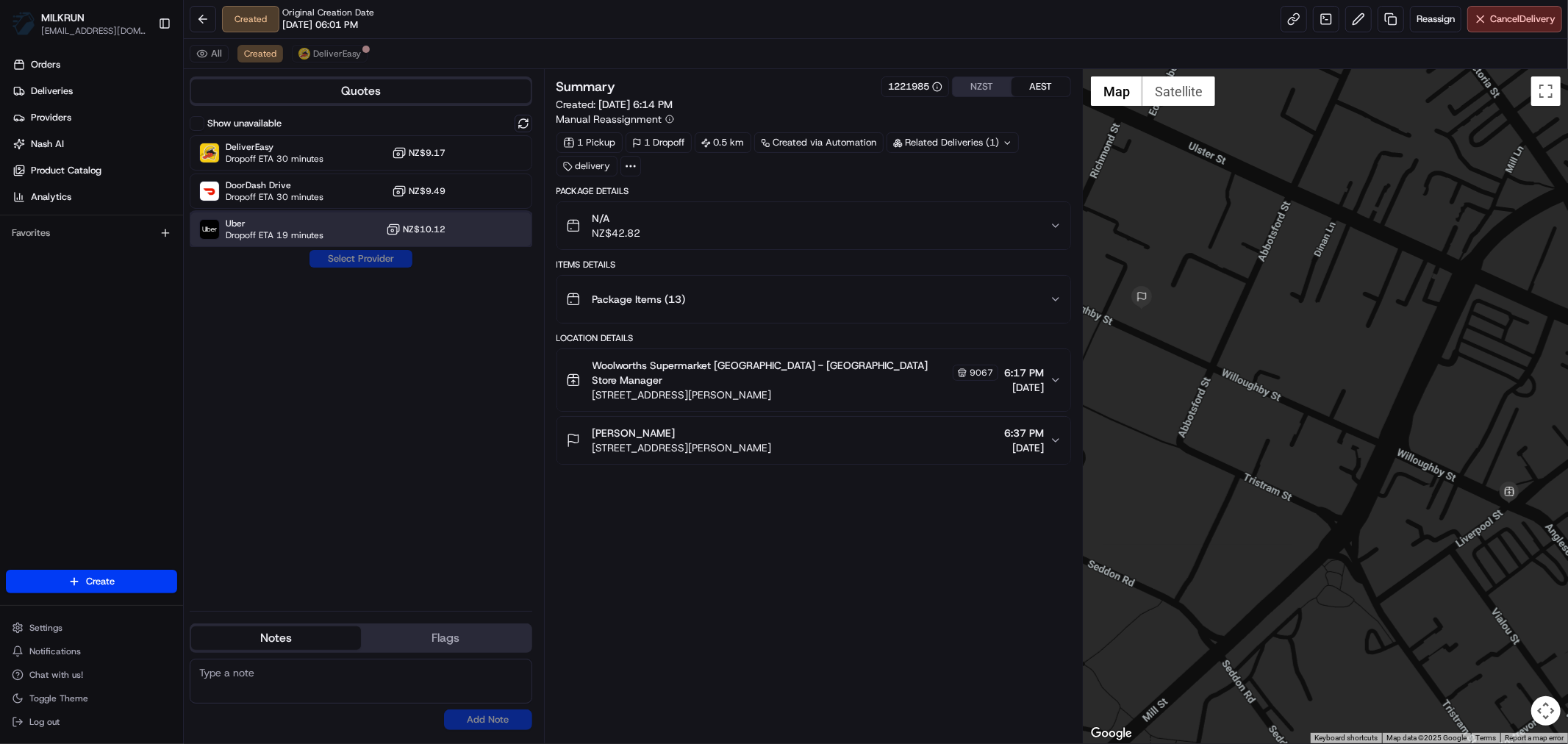
click at [285, 233] on span "Dropoff ETA 19 minutes" at bounding box center [274, 235] width 98 height 12
click at [355, 260] on button "Assign Provider" at bounding box center [360, 259] width 104 height 18
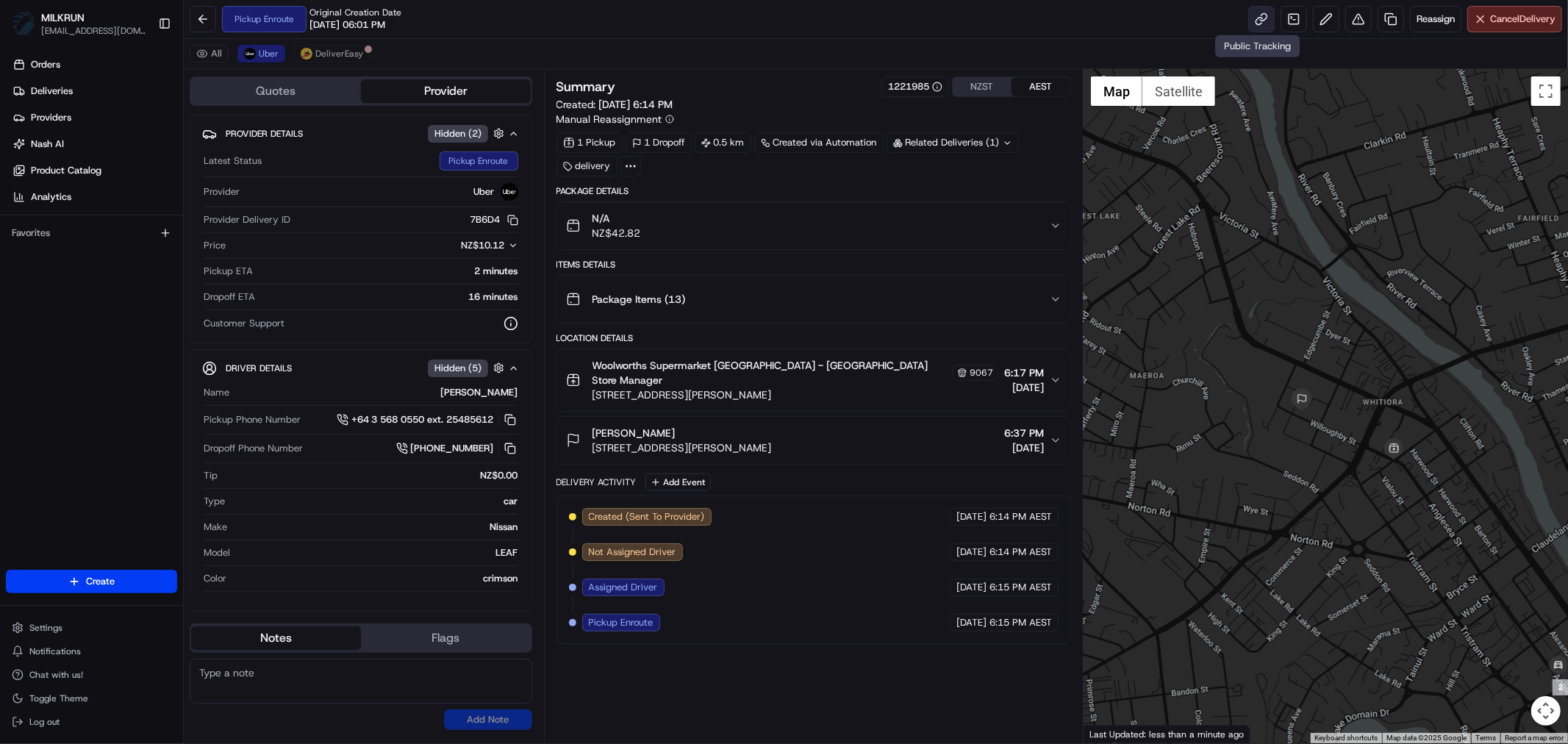
click at [1256, 18] on link at bounding box center [1261, 19] width 27 height 27
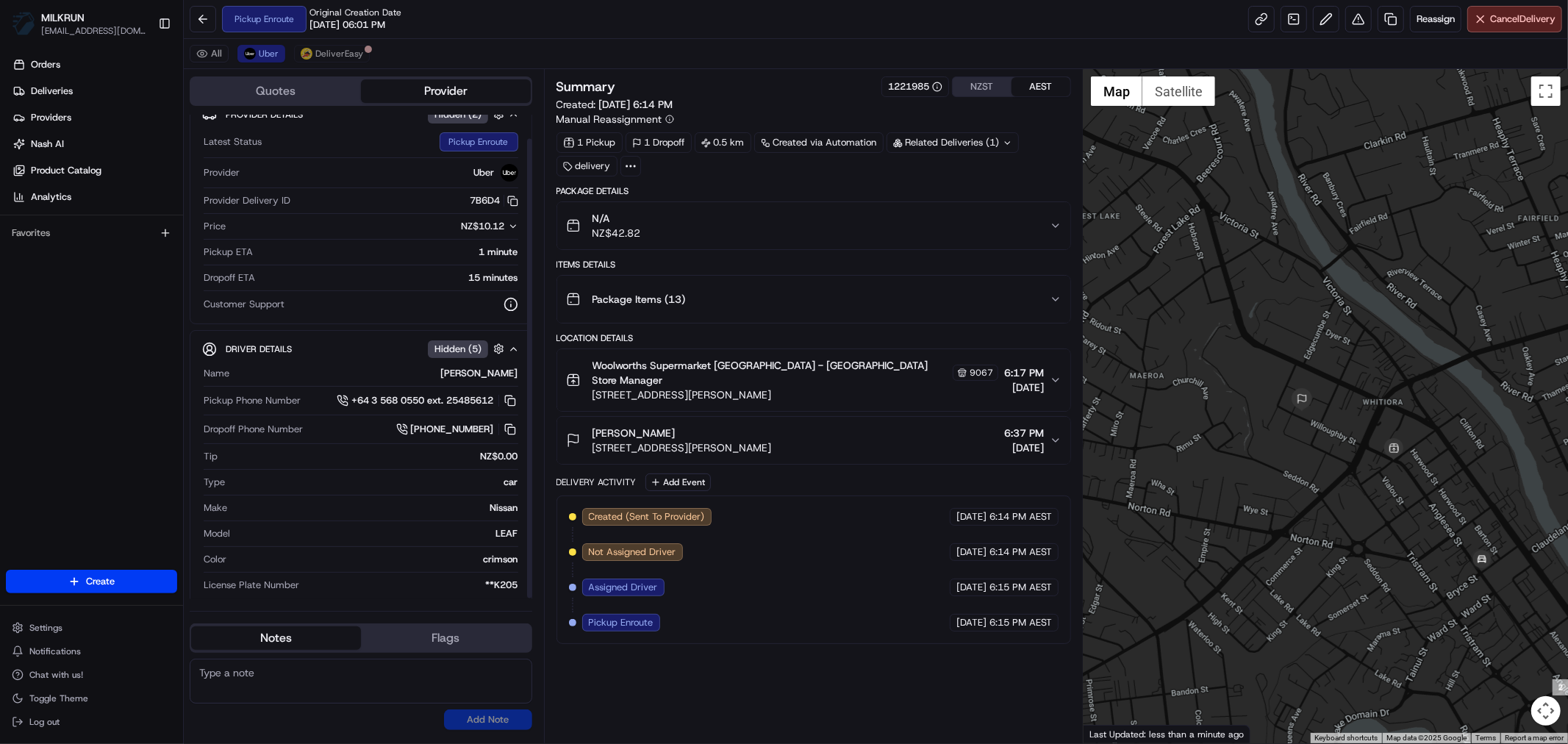
scroll to position [27, 0]
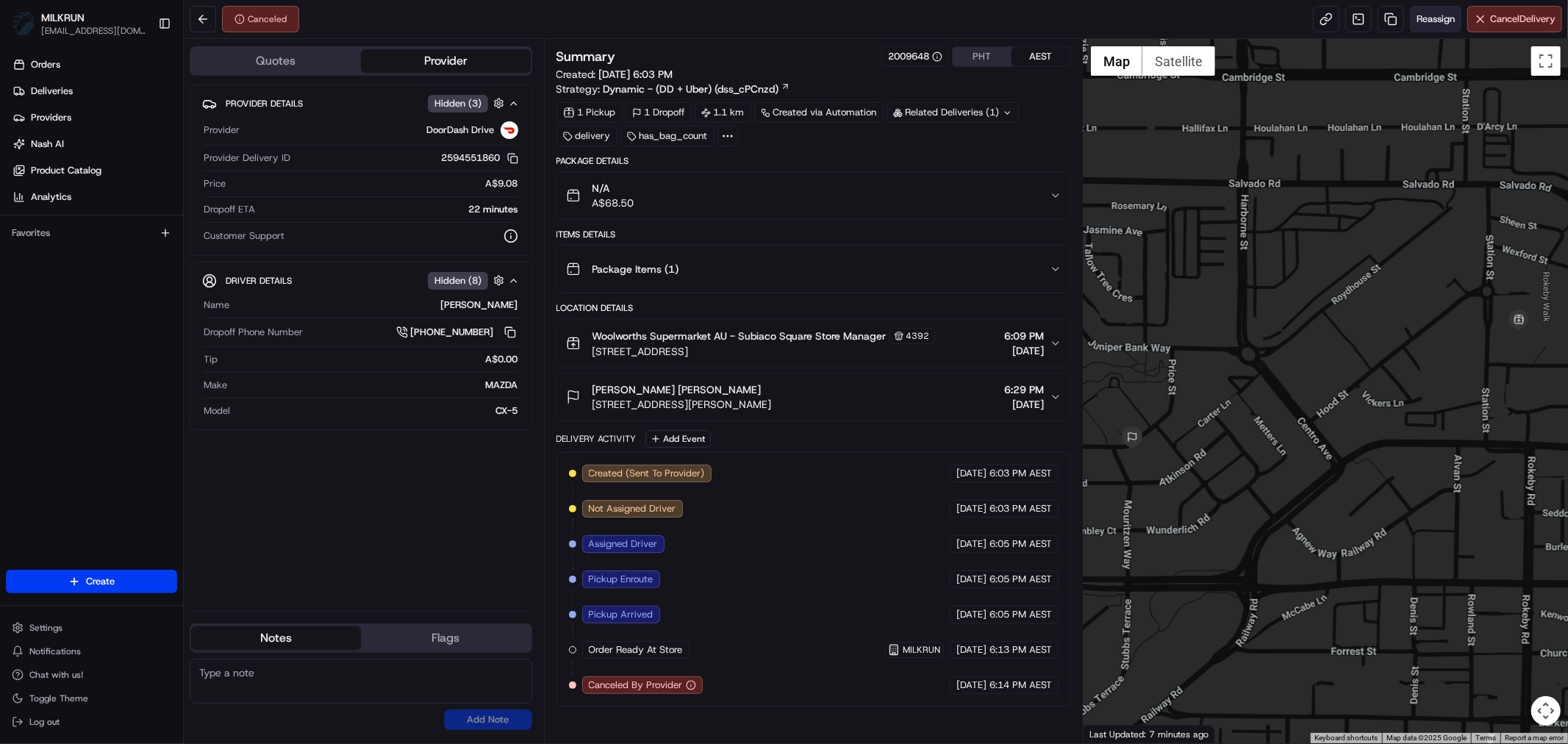
click at [1430, 25] on span "Reassign" at bounding box center [1435, 19] width 38 height 13
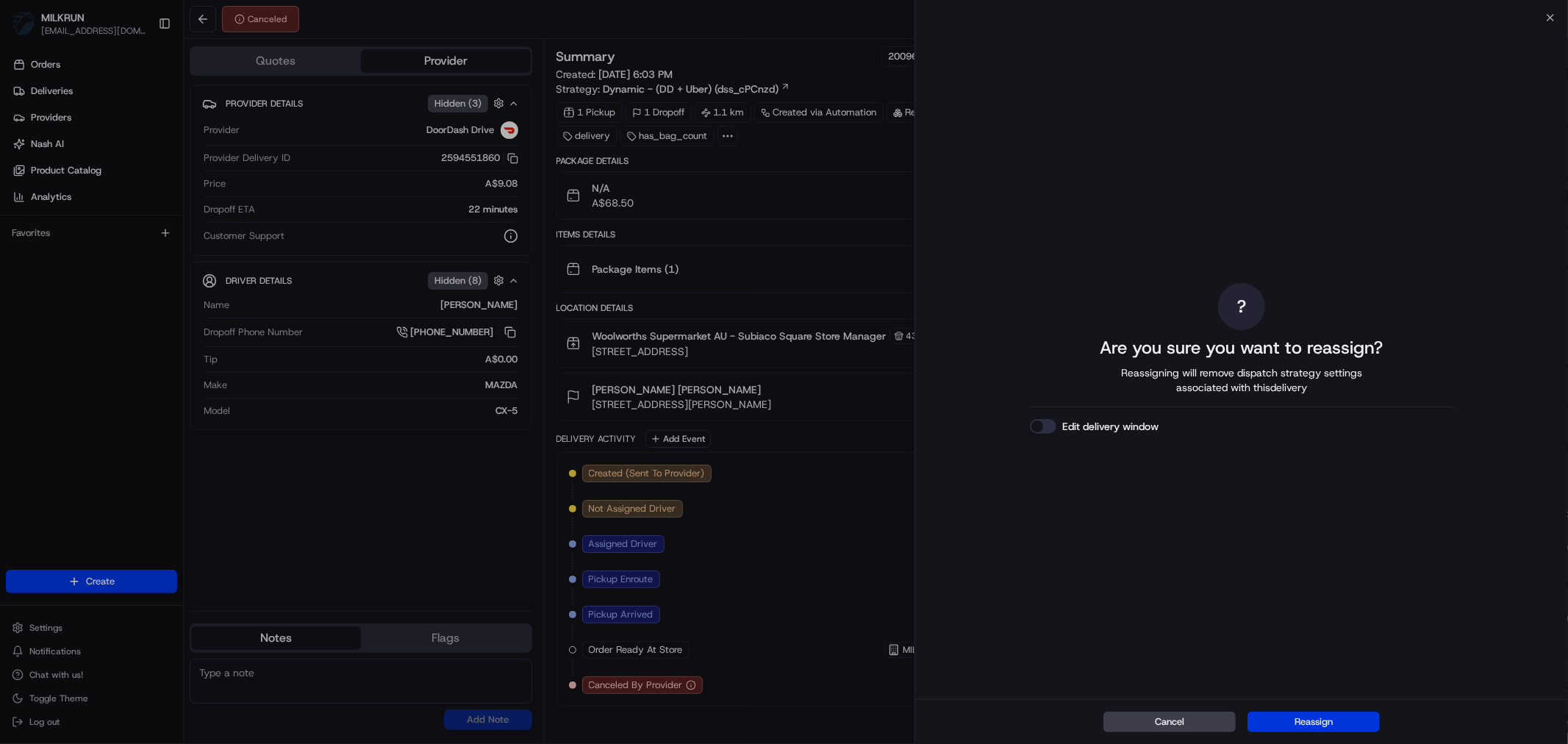
click at [1305, 722] on button "Reassign" at bounding box center [1313, 721] width 132 height 20
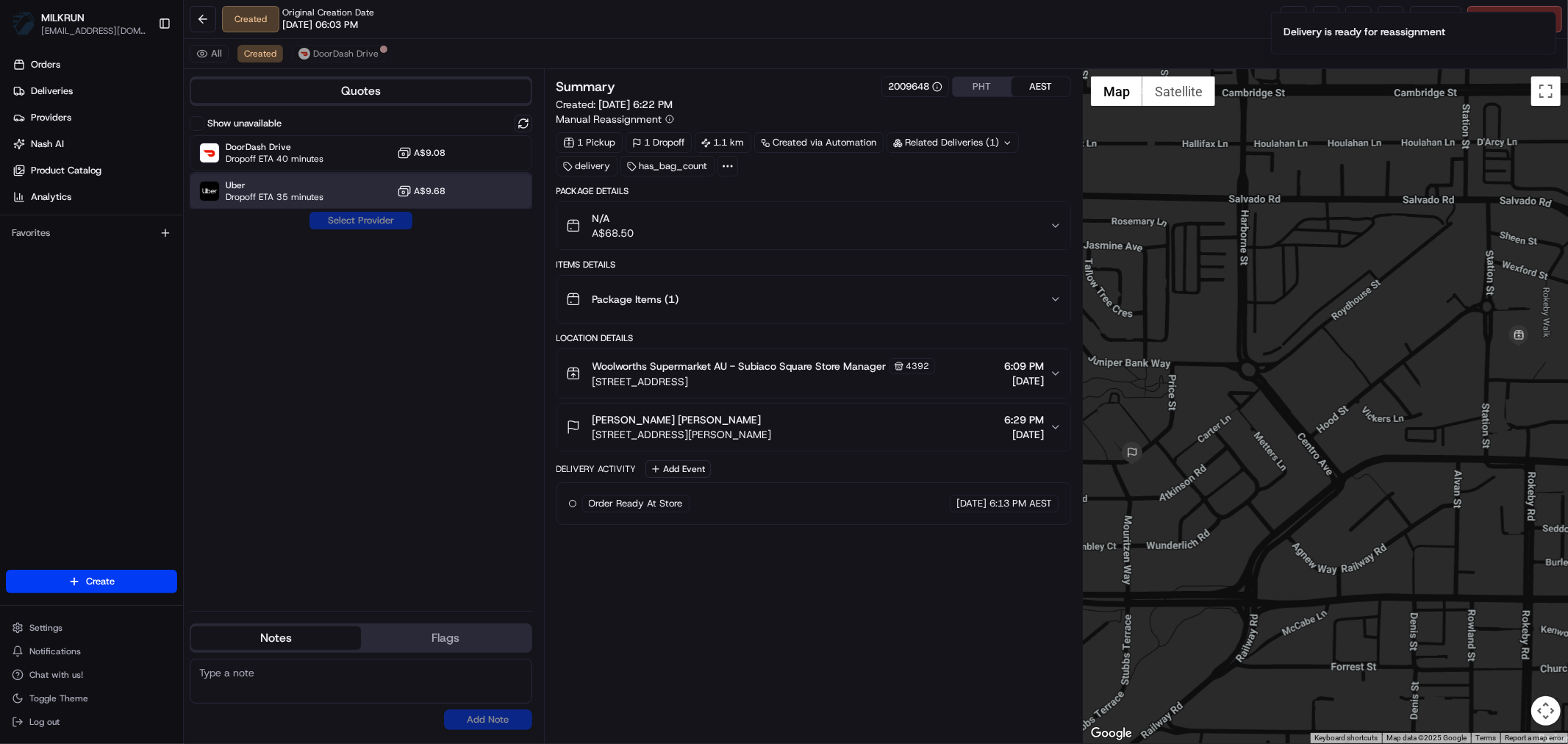
click at [254, 196] on span "Dropoff ETA 35 minutes" at bounding box center [274, 197] width 98 height 12
click at [361, 222] on button "Assign Provider" at bounding box center [360, 221] width 104 height 18
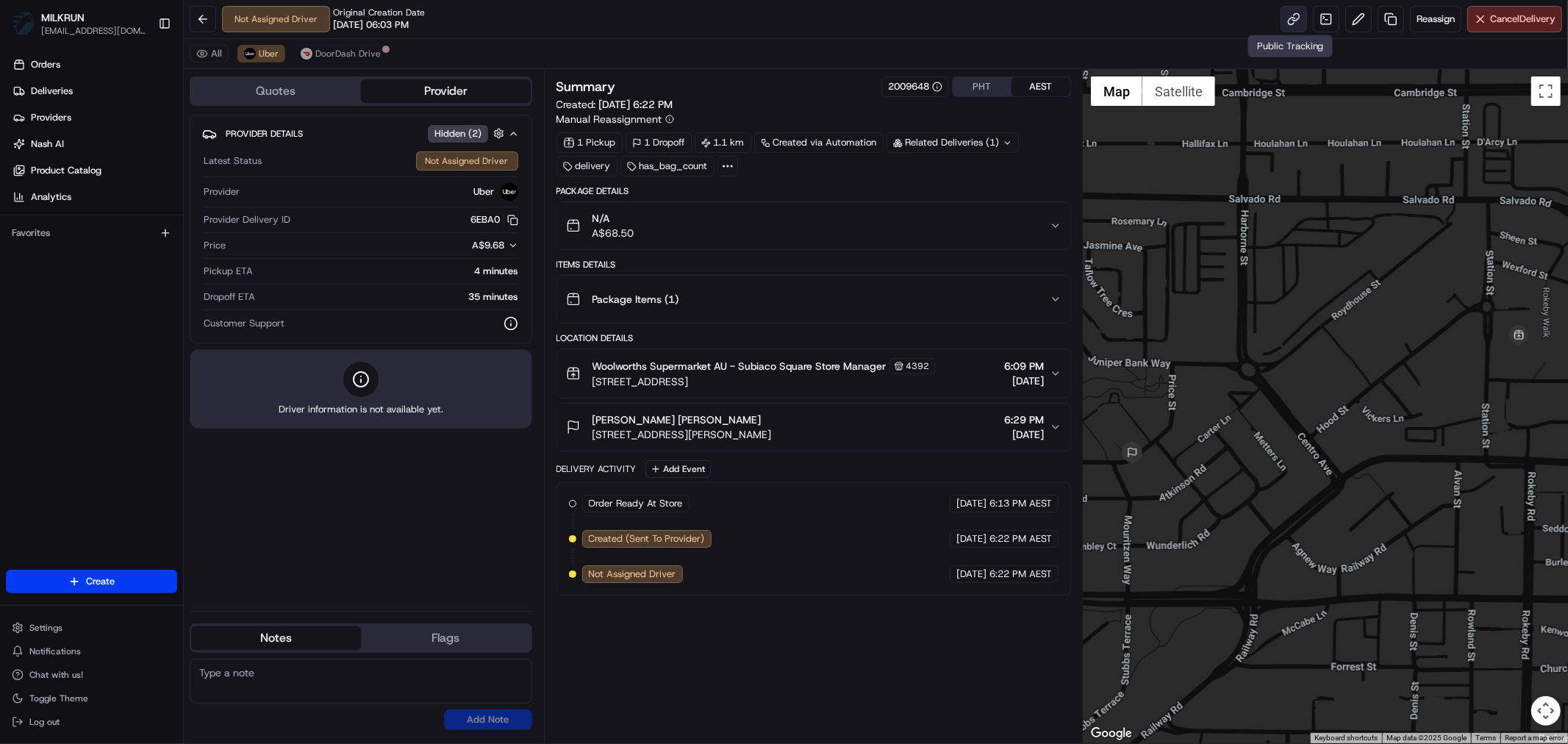
click at [1292, 15] on link at bounding box center [1294, 19] width 27 height 27
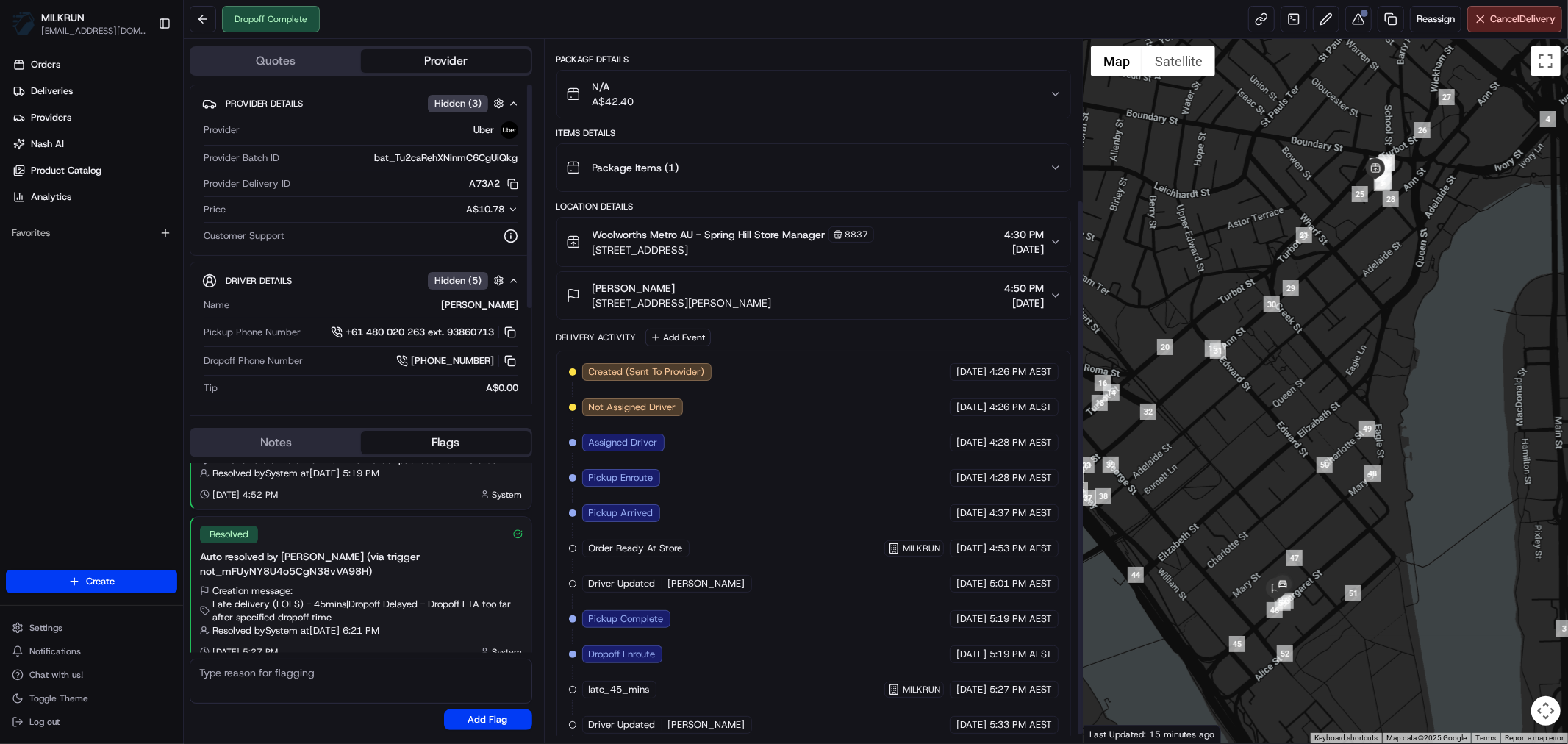
scroll to position [221, 0]
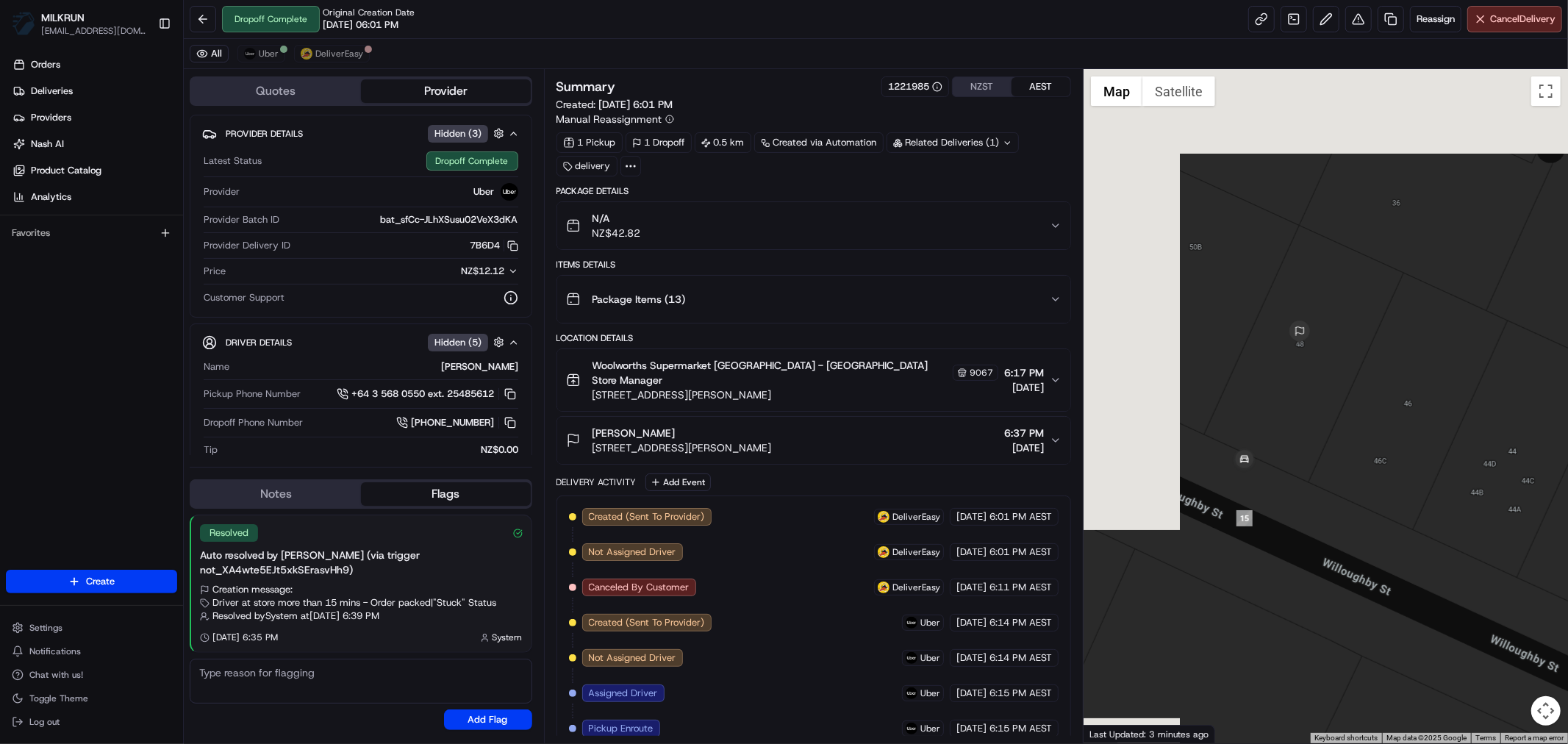
drag, startPoint x: 1223, startPoint y: 368, endPoint x: 1420, endPoint y: 517, distance: 247.0
click at [1487, 528] on div at bounding box center [1326, 406] width 484 height 674
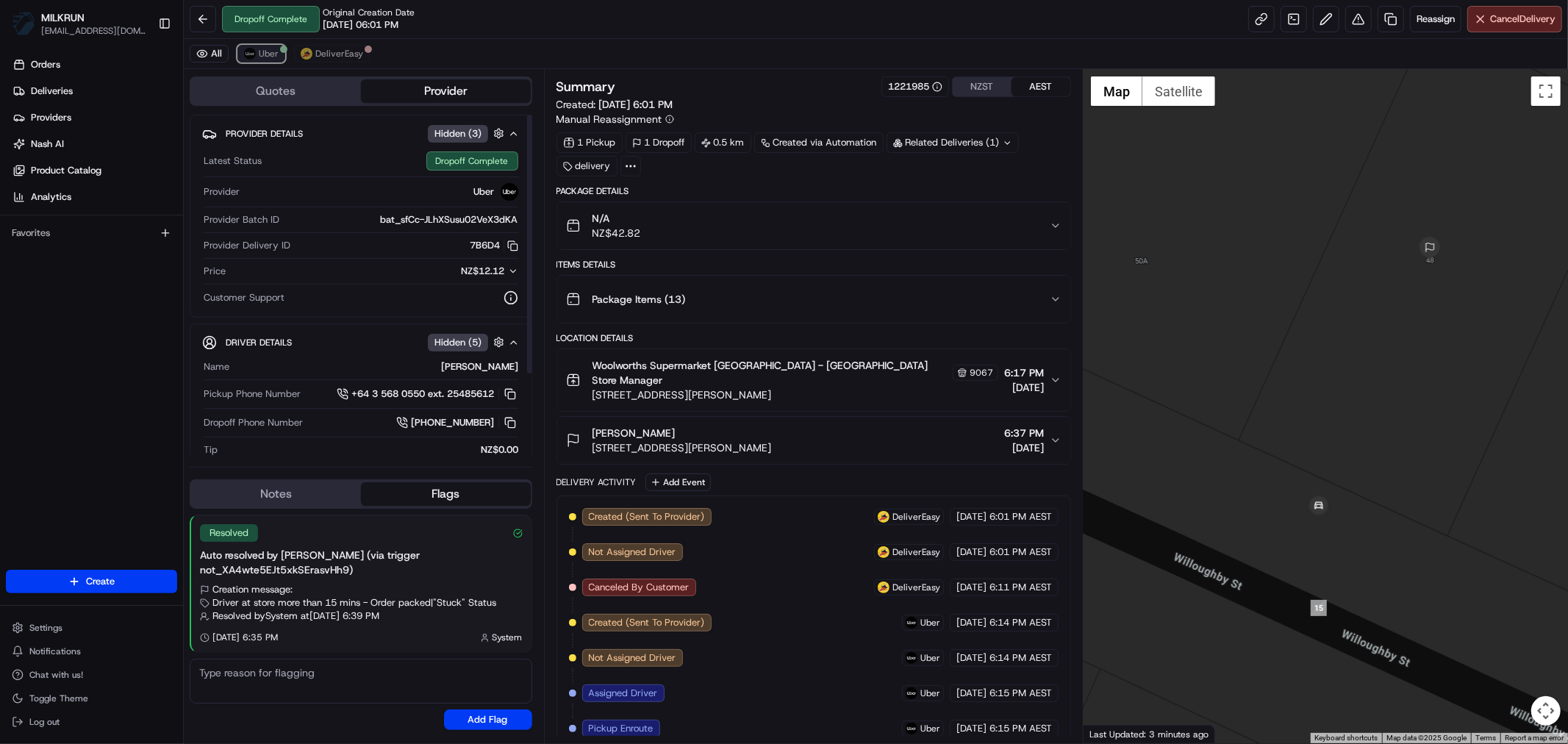
click at [265, 57] on span "Uber" at bounding box center [269, 53] width 20 height 12
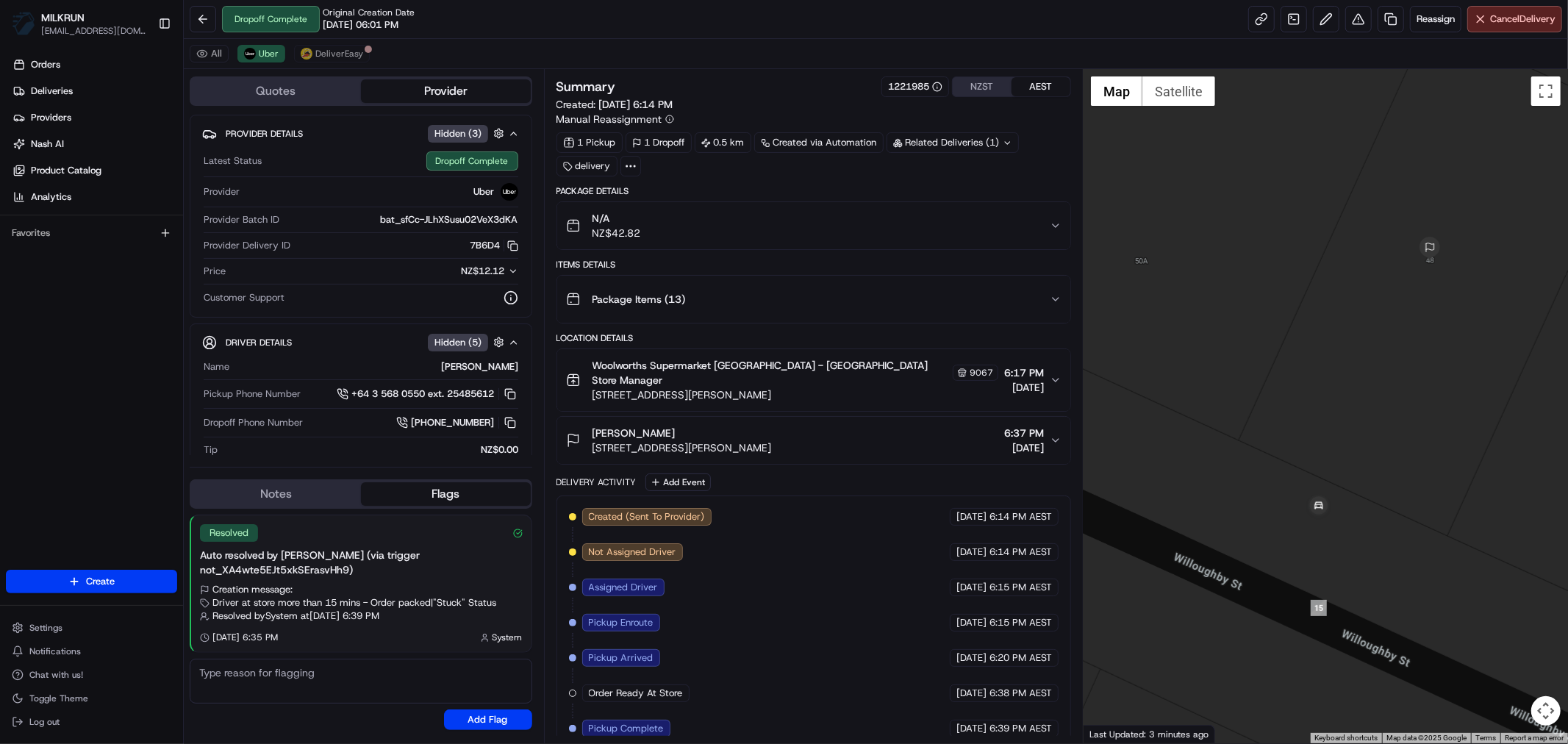
click at [1057, 228] on icon "button" at bounding box center [1056, 226] width 12 height 12
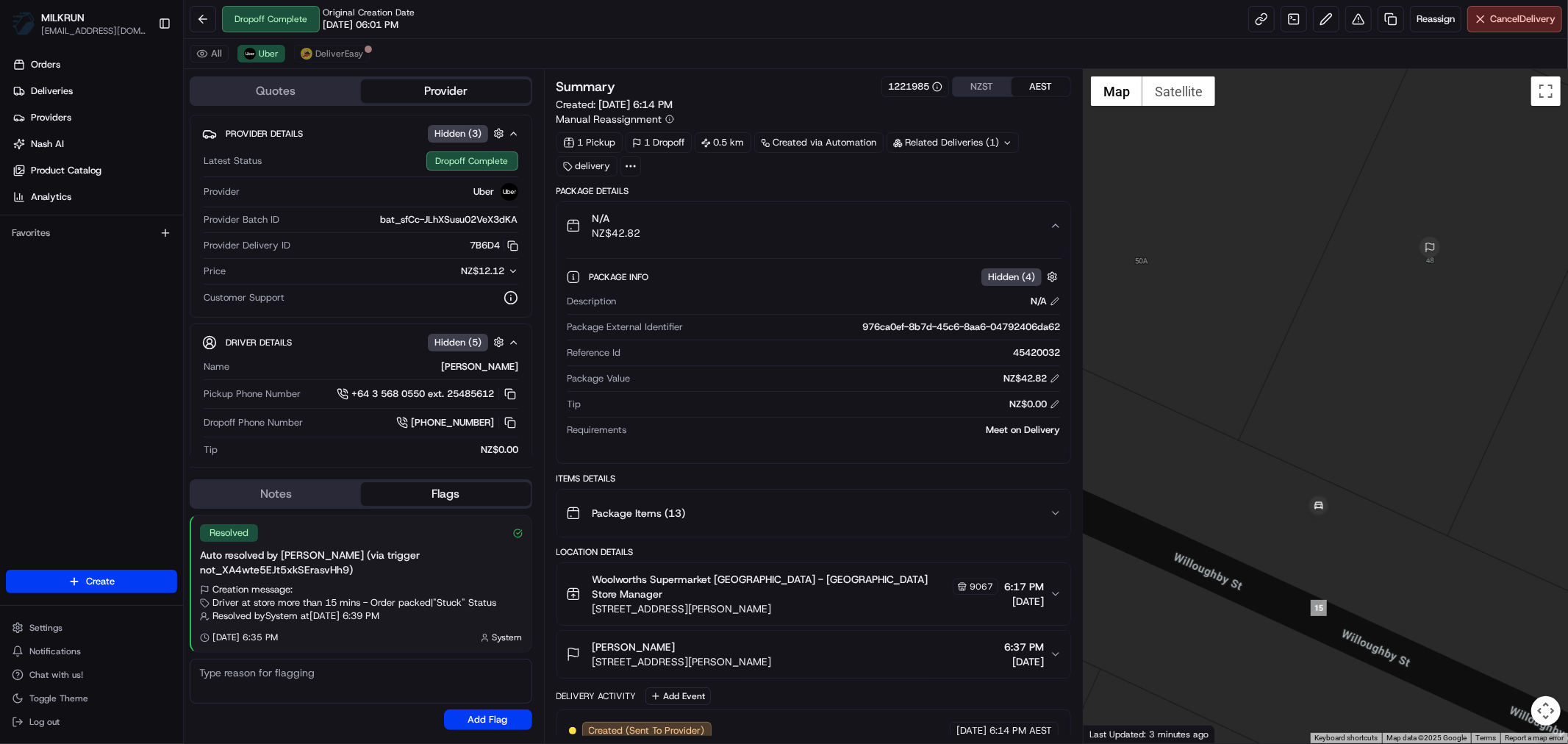
click at [1056, 228] on icon "button" at bounding box center [1056, 226] width 12 height 12
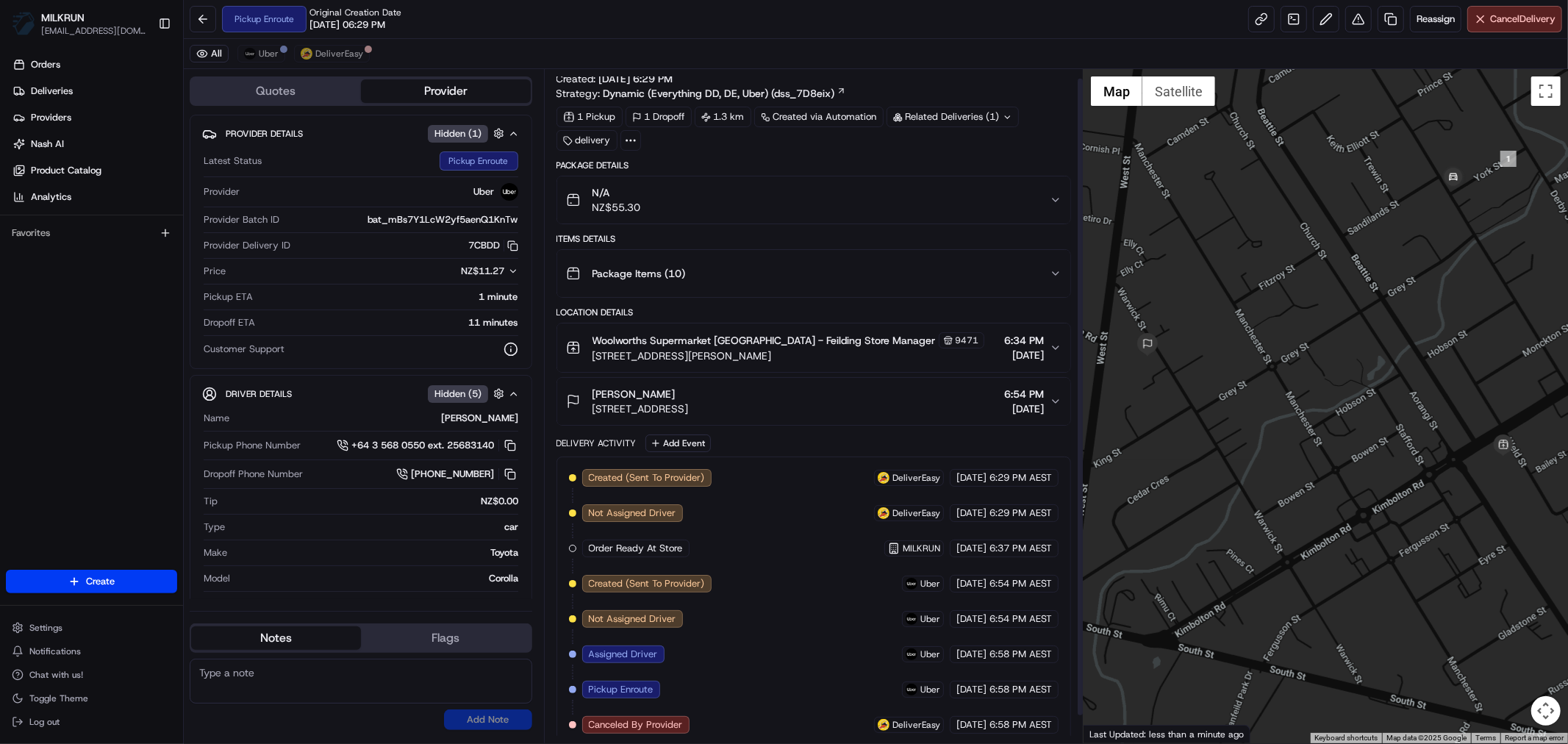
scroll to position [38, 0]
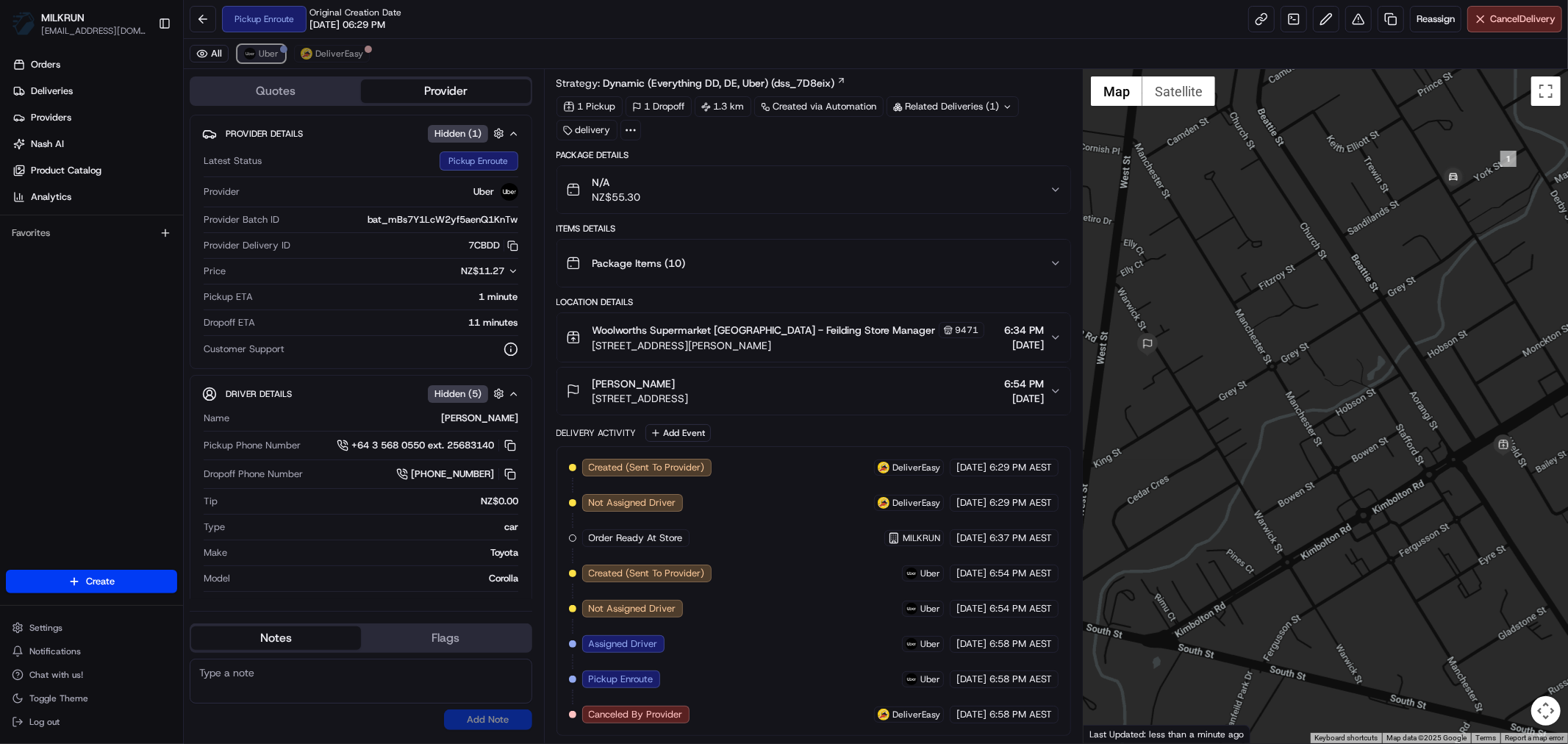
click at [256, 60] on button "Uber" at bounding box center [261, 53] width 48 height 18
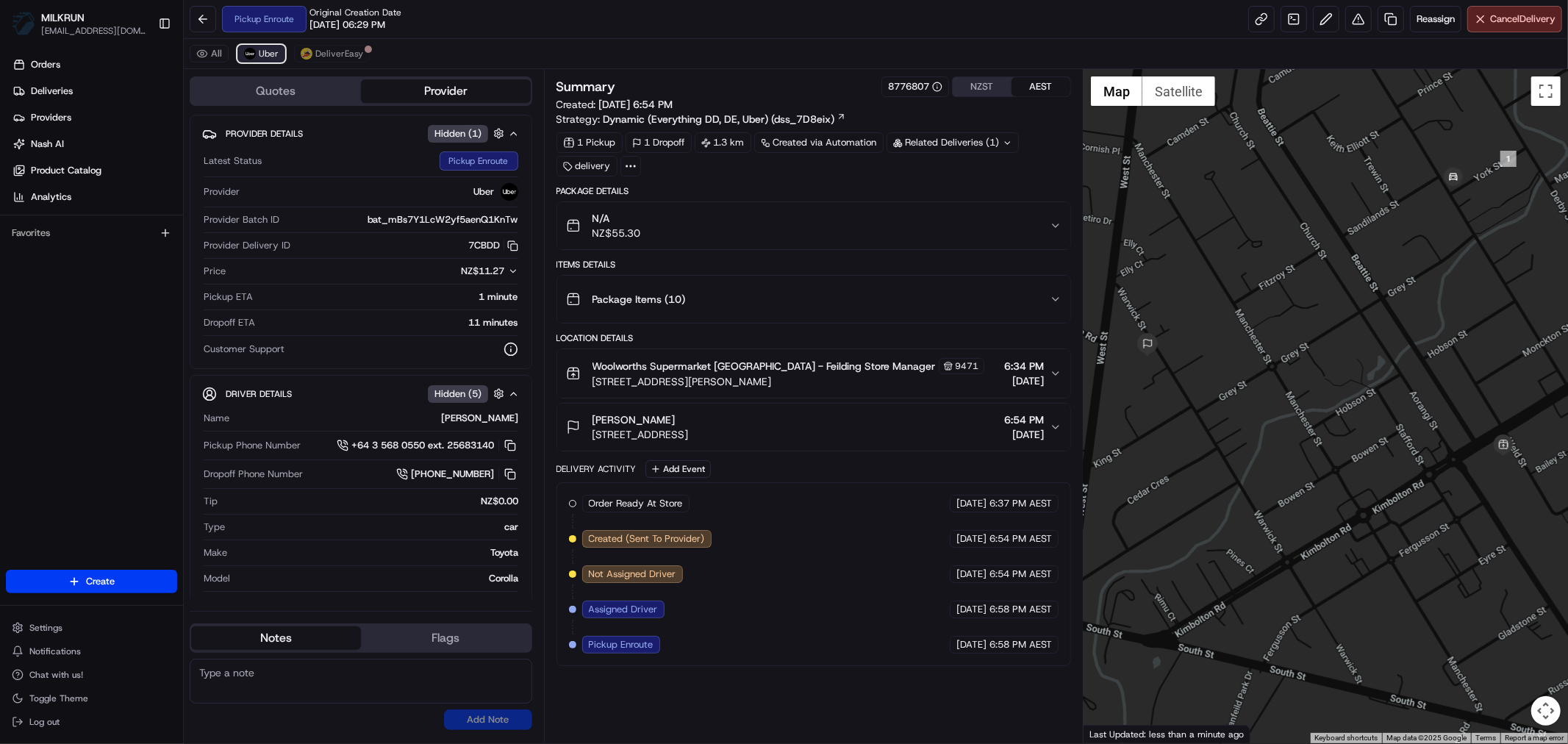
scroll to position [0, 0]
click at [325, 61] on button "DeliverEasy" at bounding box center [332, 53] width 76 height 18
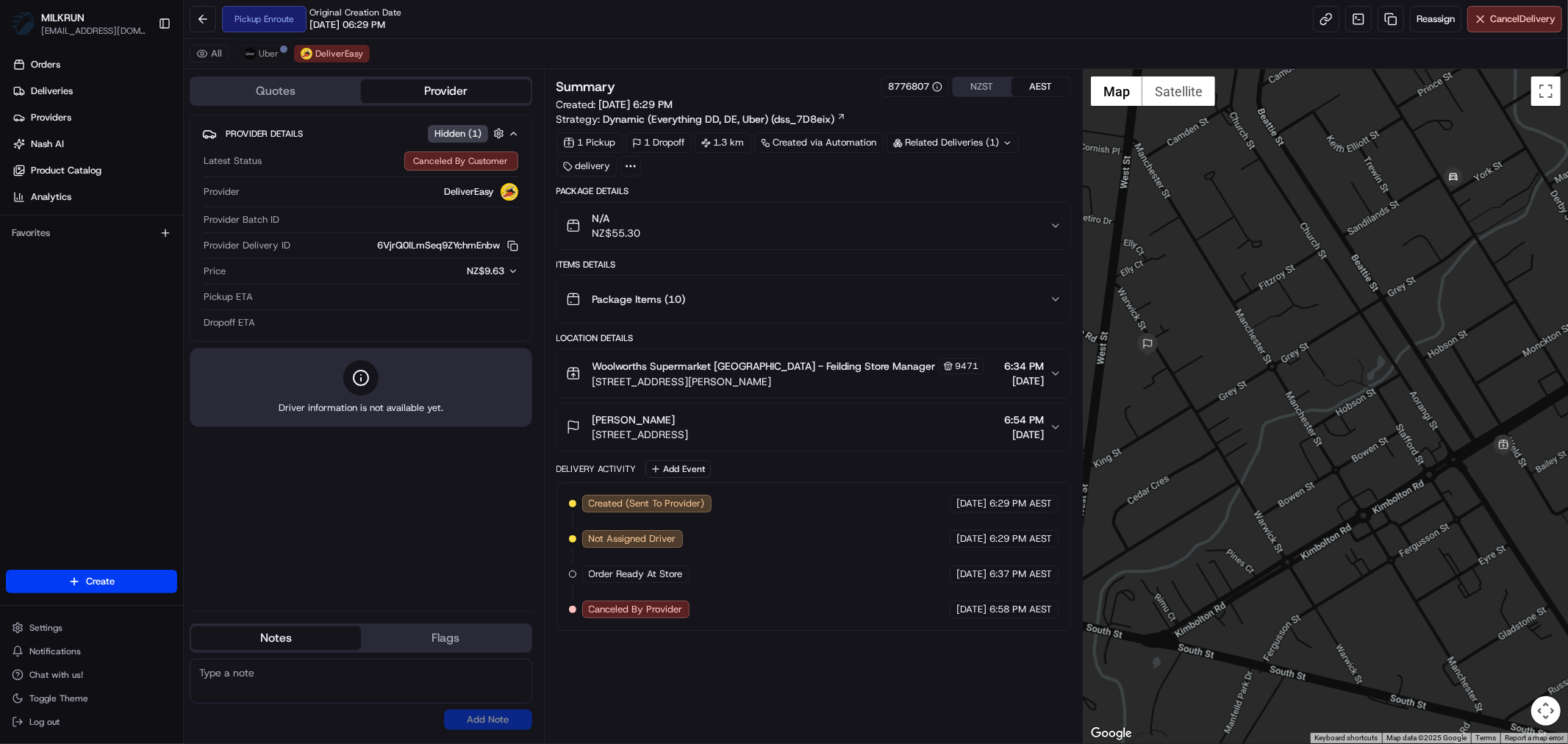
click at [270, 44] on div "All Uber DeliverEasy" at bounding box center [876, 53] width 1384 height 30
click at [261, 52] on span "Uber" at bounding box center [269, 53] width 20 height 12
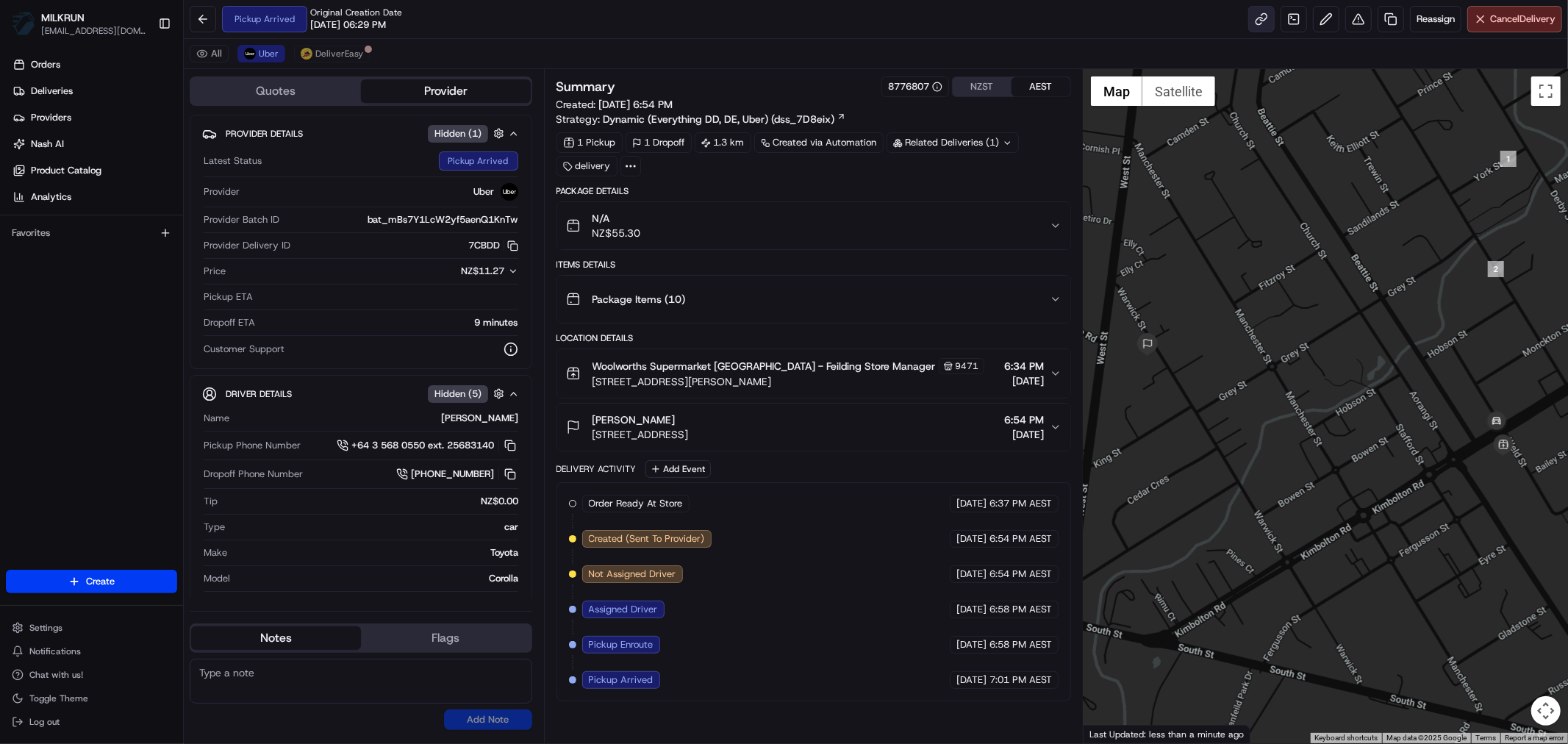
click at [1261, 20] on link at bounding box center [1261, 19] width 27 height 27
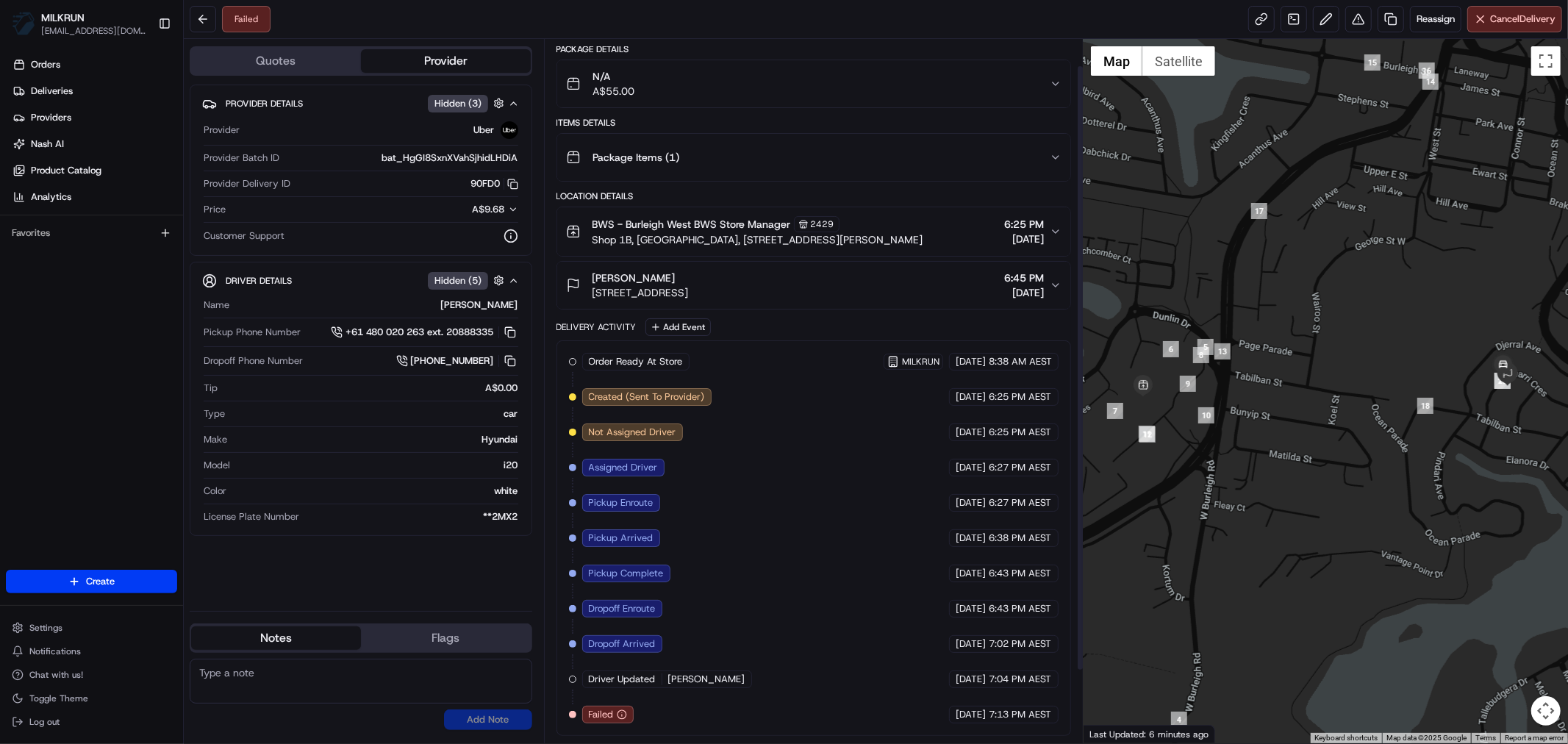
scroll to position [115, 0]
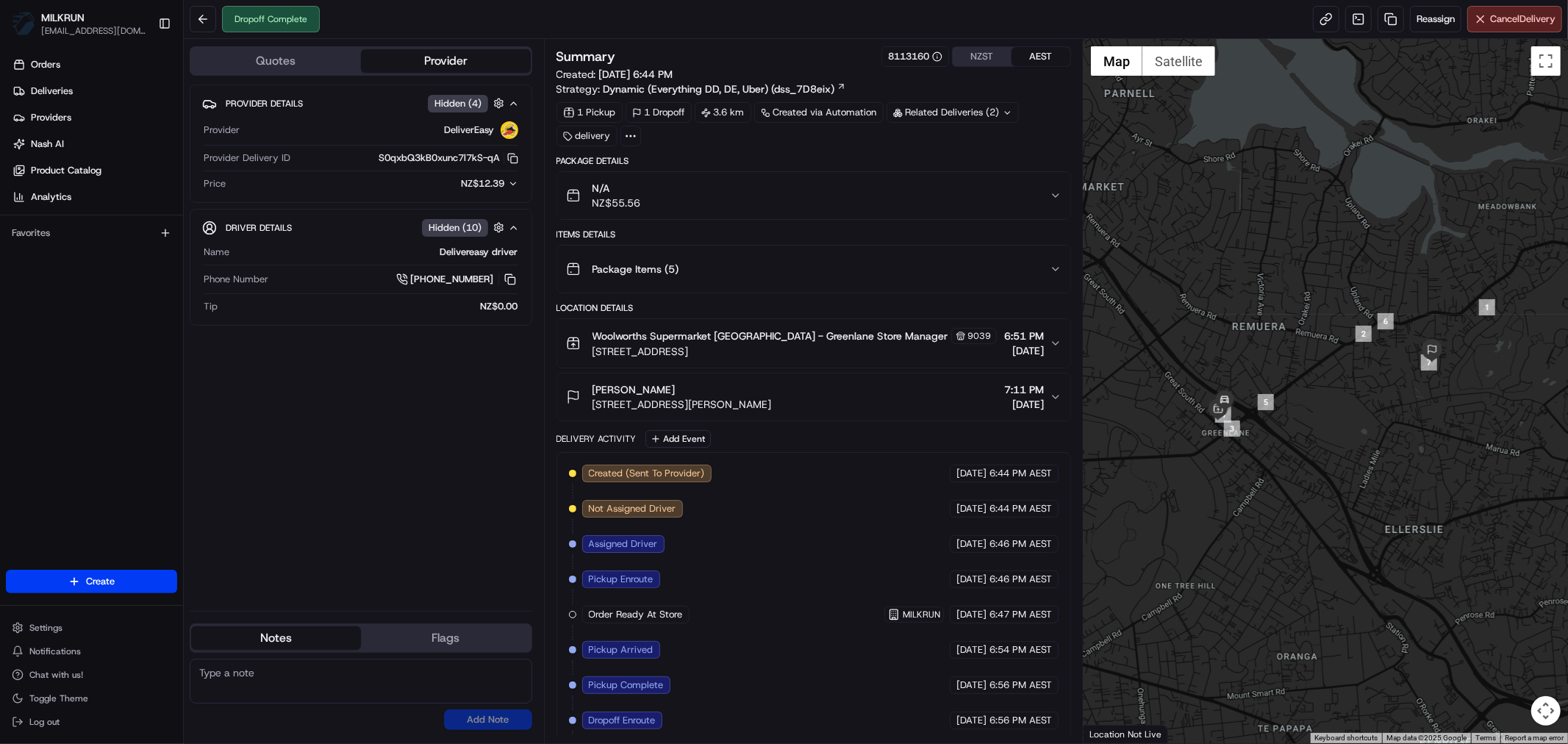
scroll to position [115, 0]
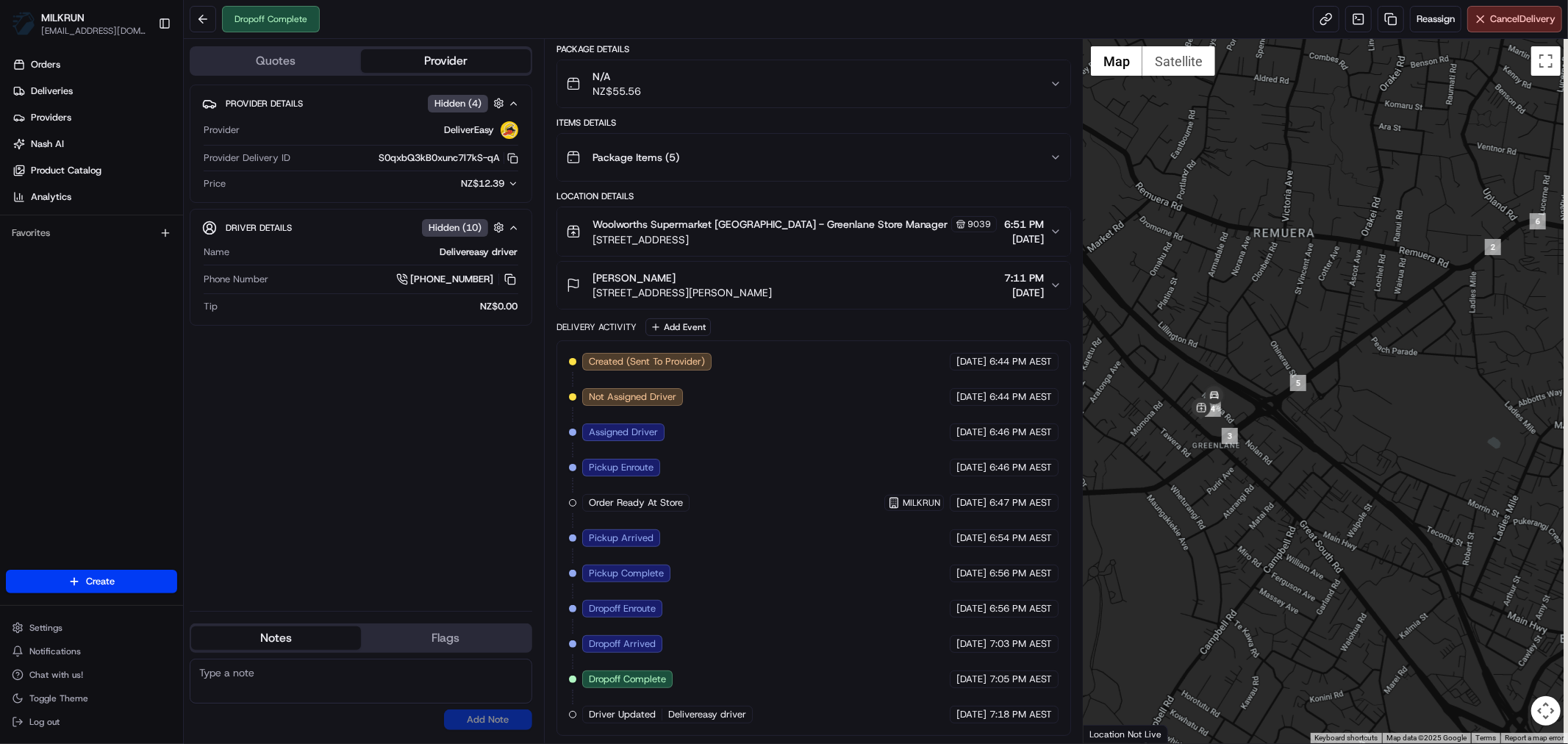
drag, startPoint x: 1452, startPoint y: 376, endPoint x: 1289, endPoint y: 486, distance: 196.6
click at [1269, 495] on div at bounding box center [1326, 391] width 484 height 704
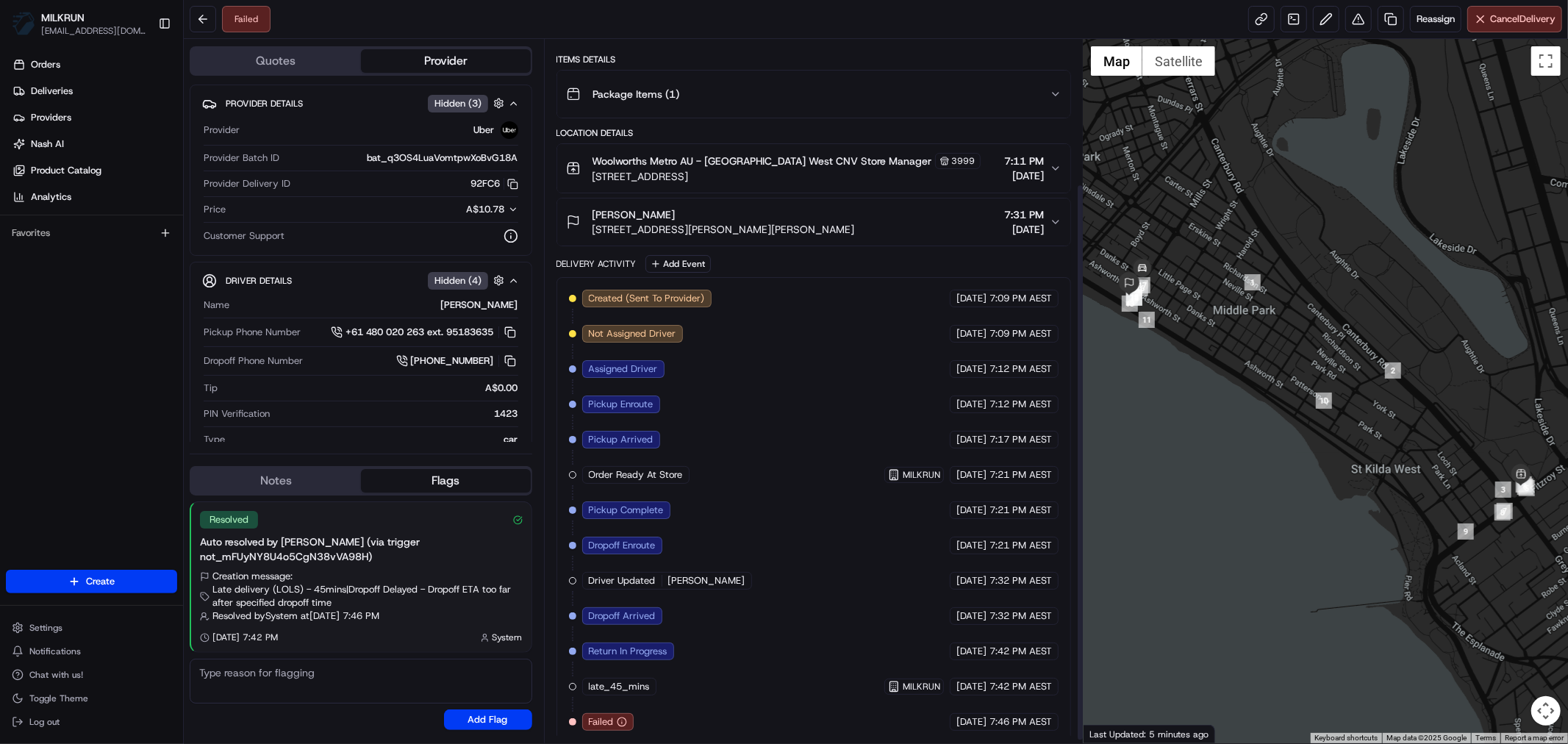
scroll to position [186, 0]
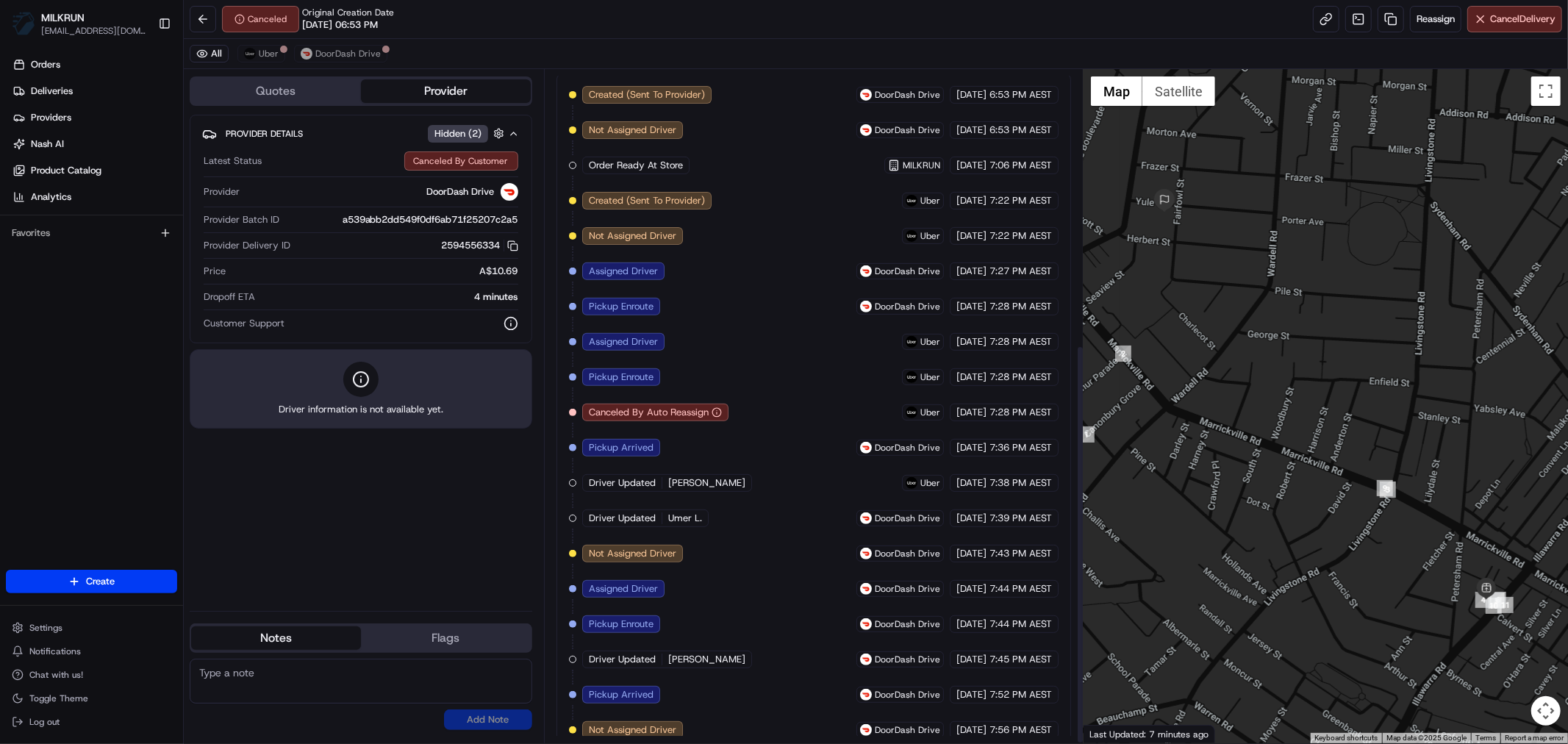
scroll to position [463, 0]
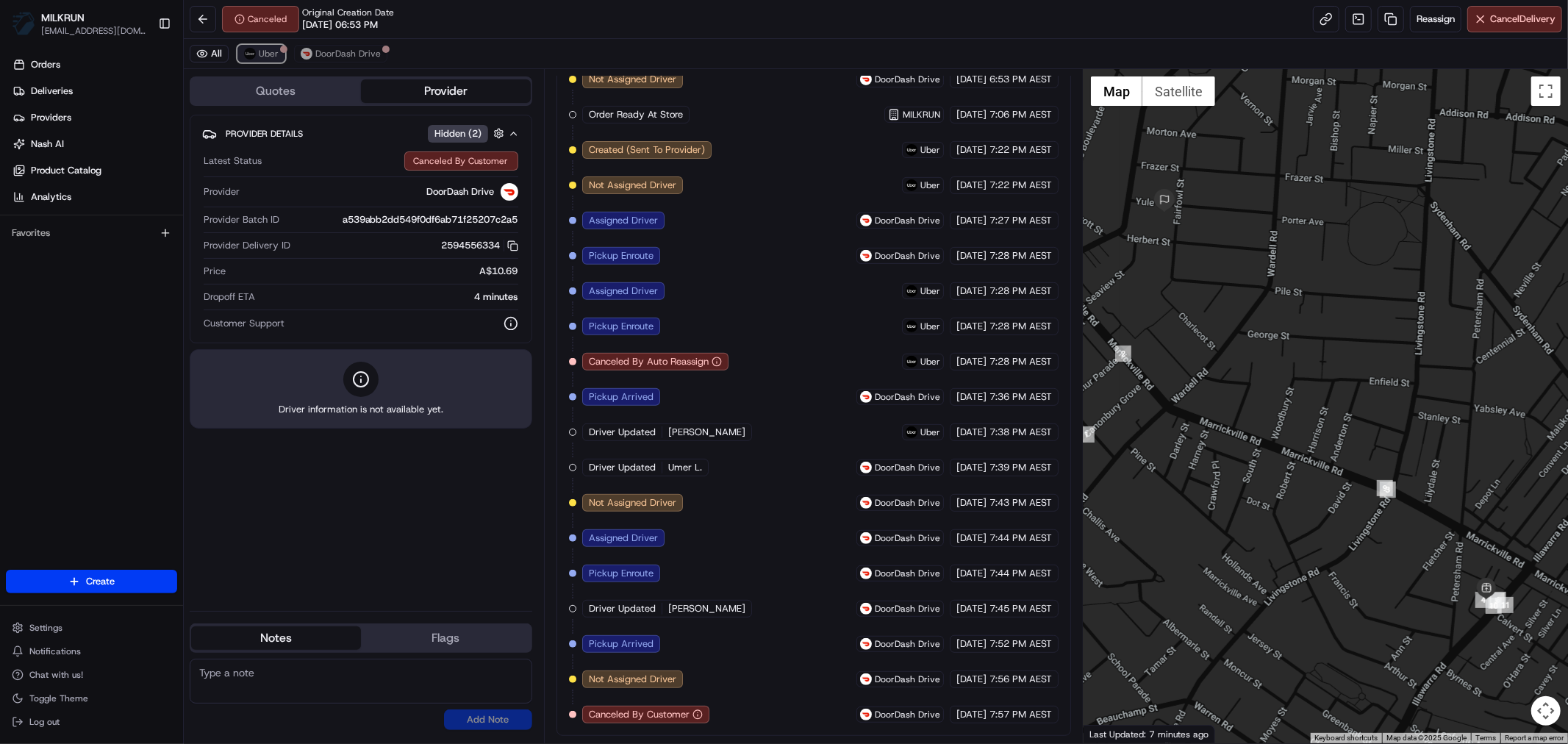
click at [261, 52] on span "Uber" at bounding box center [269, 53] width 20 height 12
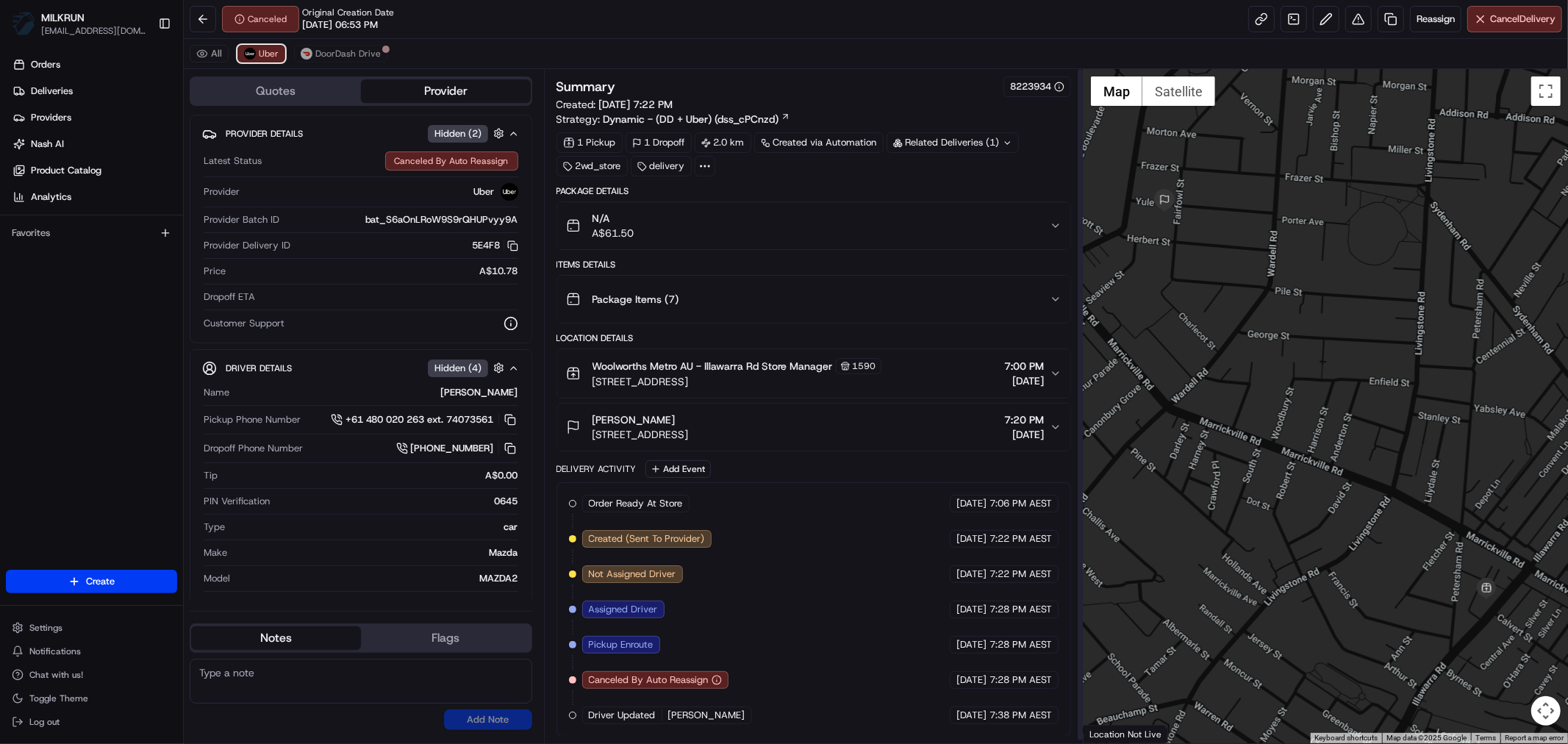
scroll to position [2, 0]
click at [341, 54] on span "DoorDash Drive" at bounding box center [348, 53] width 66 height 12
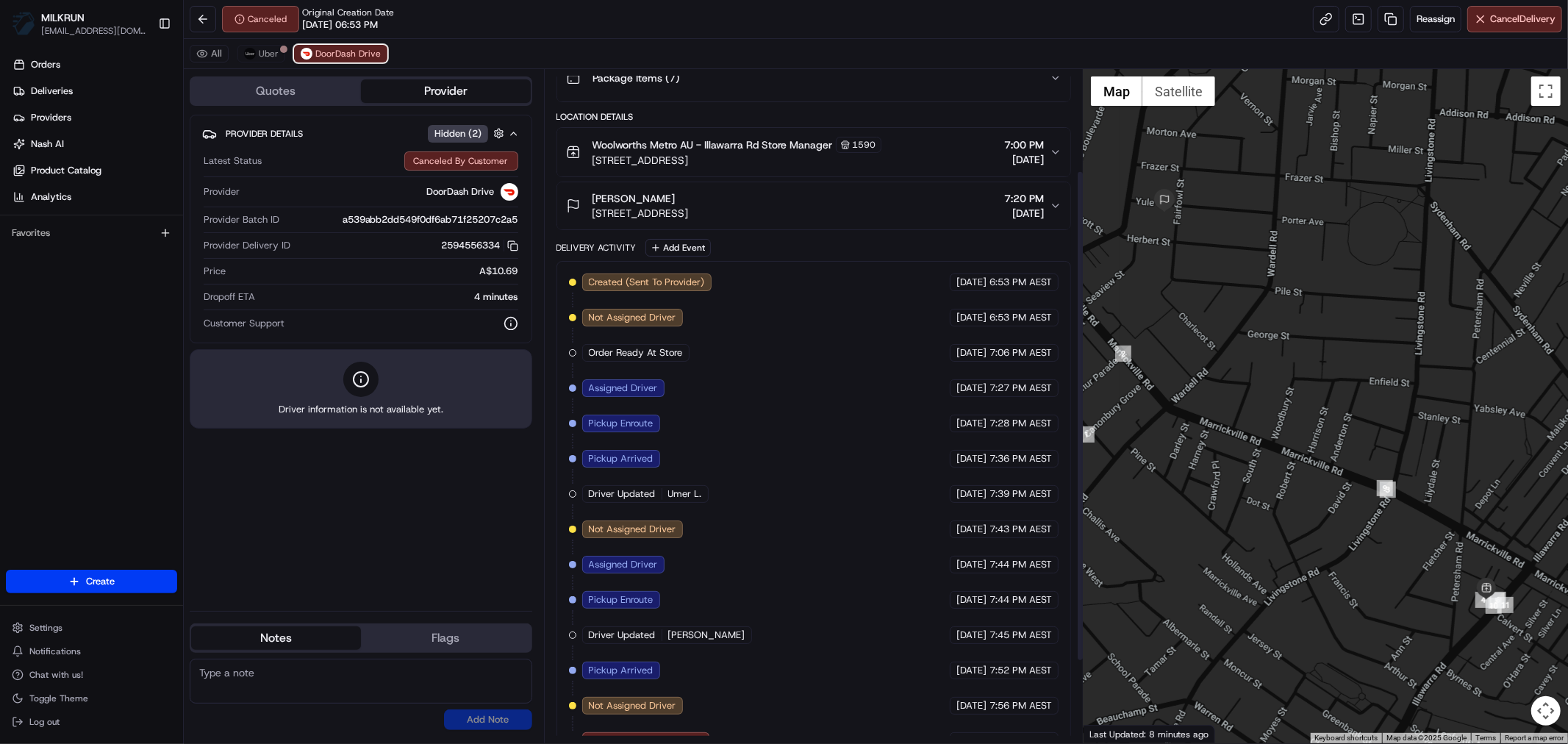
scroll to position [251, 0]
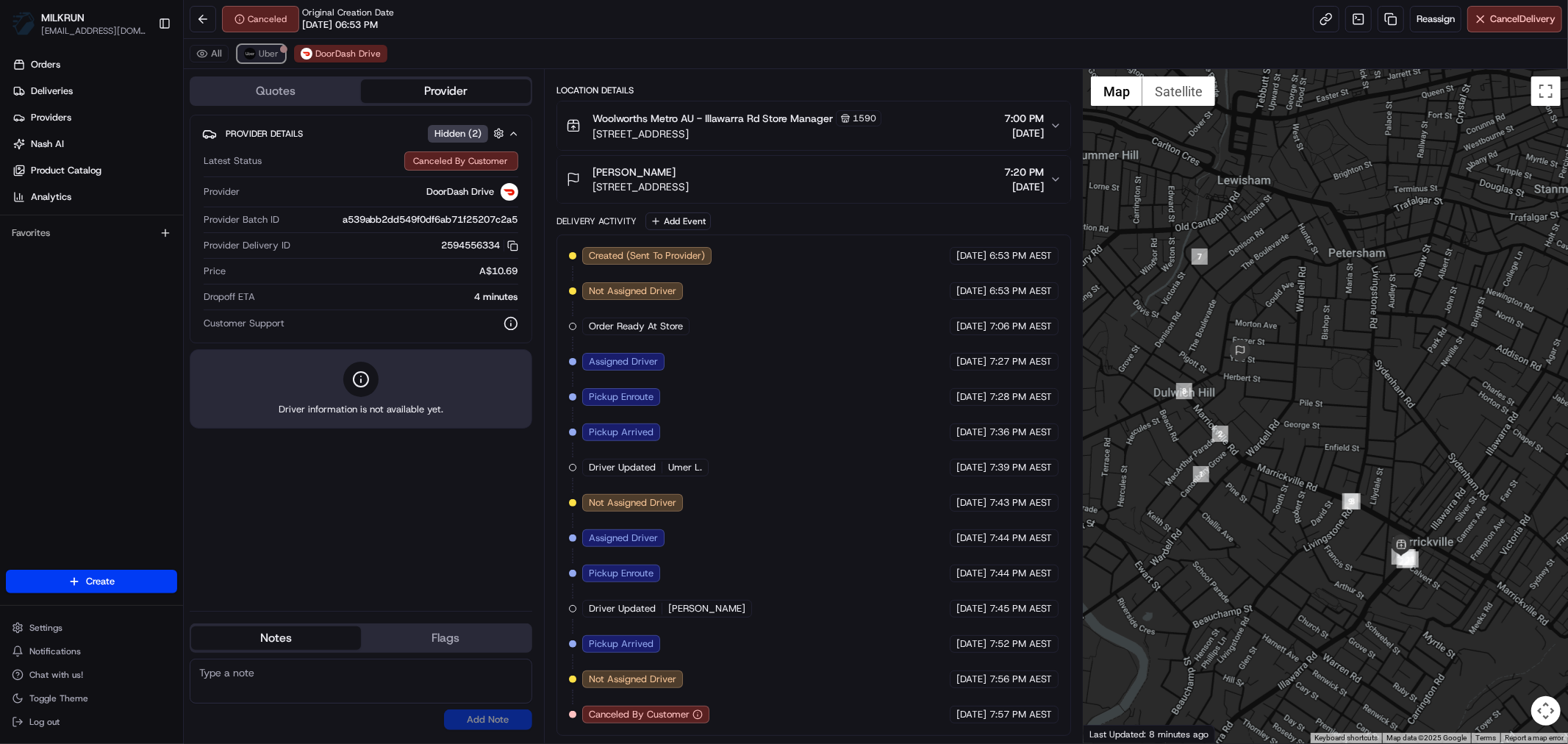
click at [280, 48] on div at bounding box center [283, 49] width 7 height 7
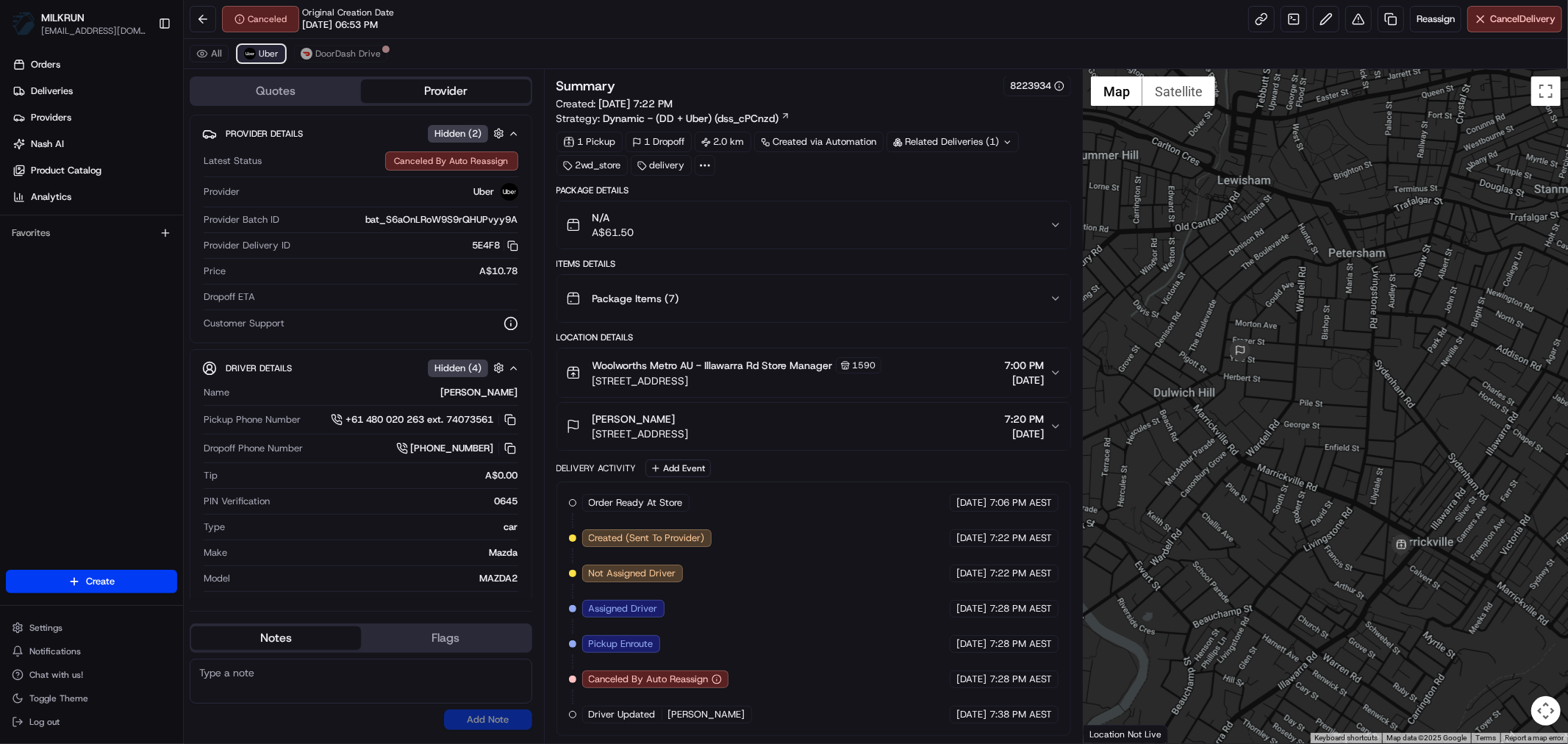
scroll to position [2, 0]
click at [718, 681] on icon "button" at bounding box center [716, 679] width 11 height 11
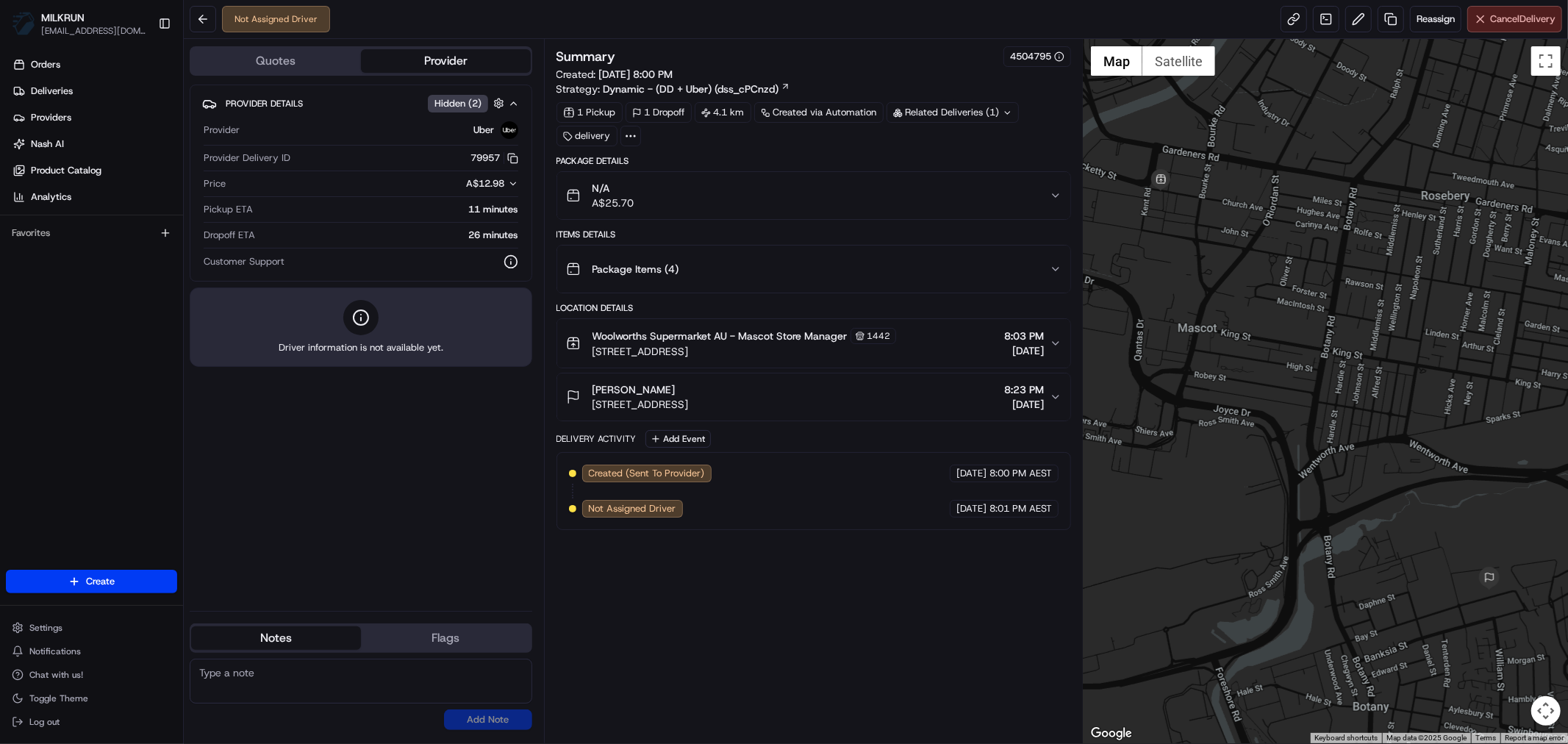
click at [1515, 12] on span "Cancel Delivery" at bounding box center [1523, 19] width 66 height 13
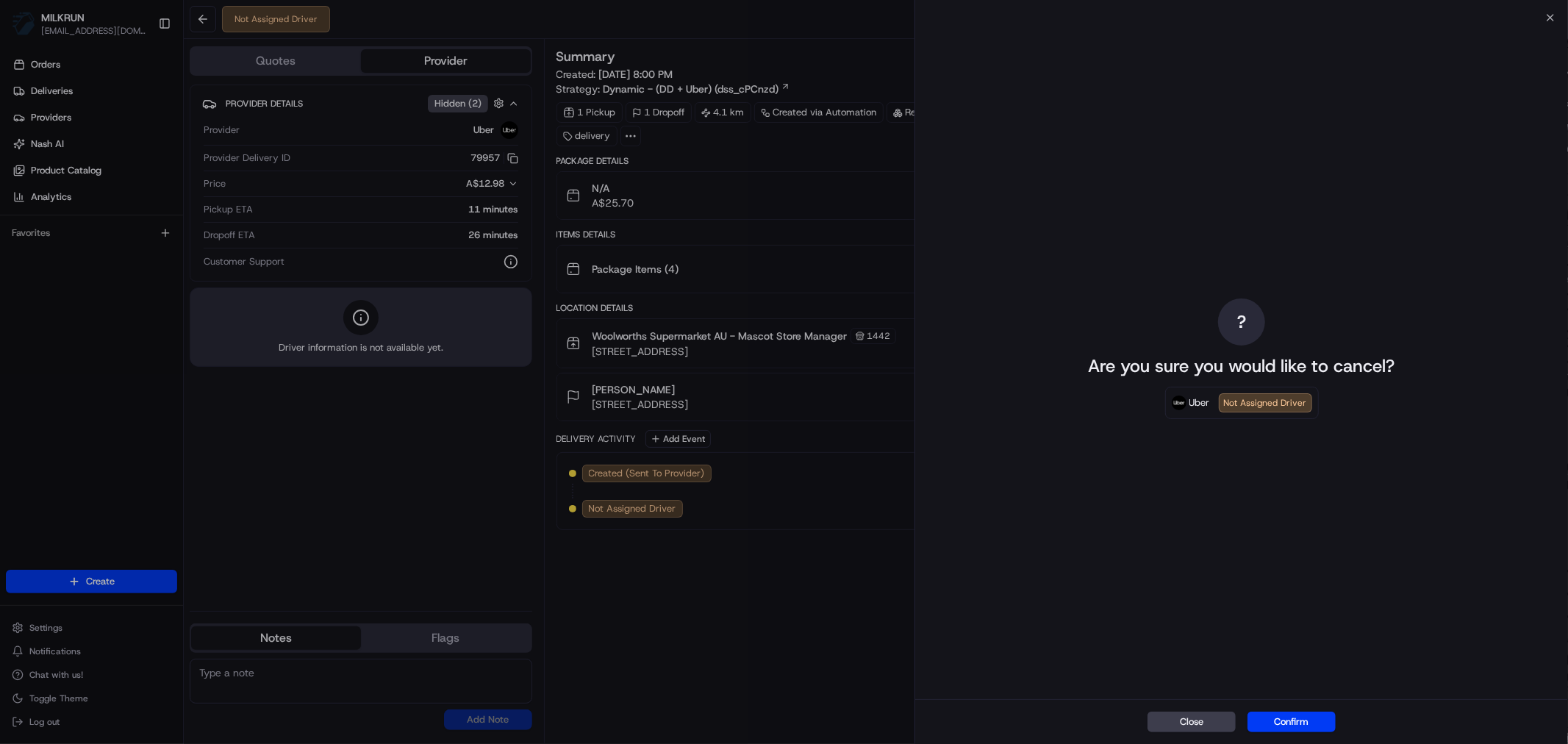
click at [1291, 718] on button "Confirm" at bounding box center [1291, 721] width 88 height 20
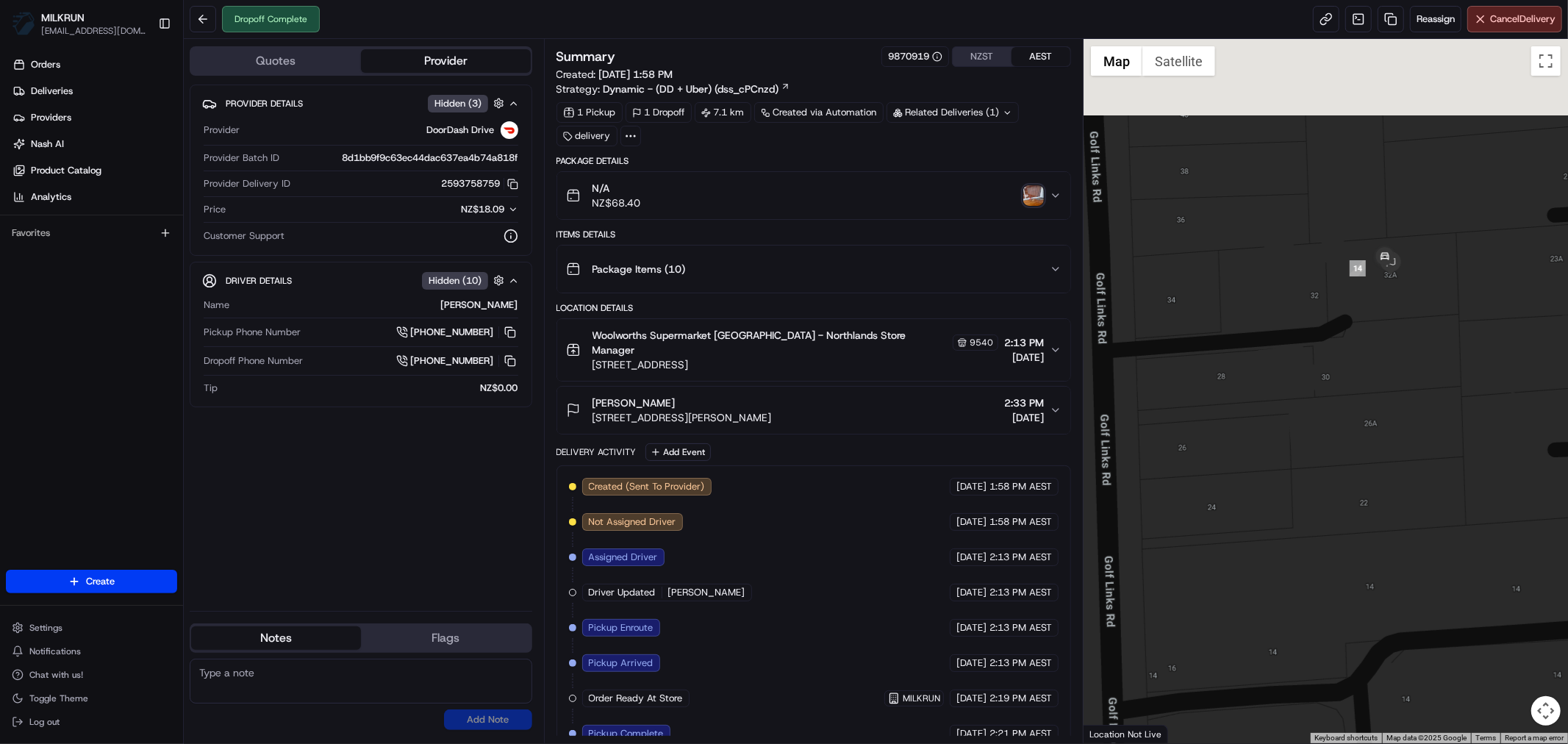
drag, startPoint x: 1413, startPoint y: 229, endPoint x: 1381, endPoint y: 396, distance: 170.0
click at [1391, 398] on div at bounding box center [1326, 391] width 484 height 704
